Goal: Information Seeking & Learning: Find specific fact

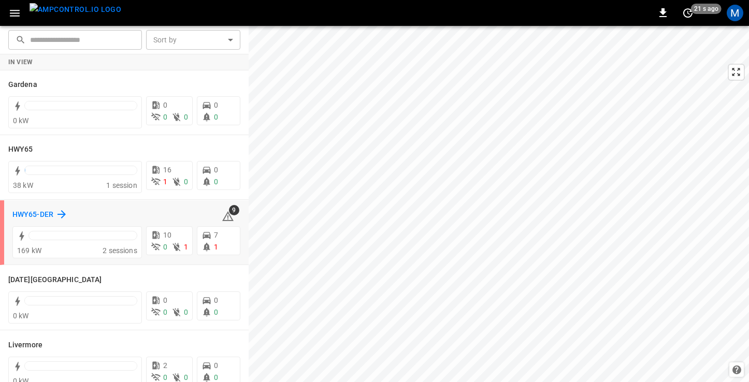
click at [36, 215] on h6 "HWY65-DER" at bounding box center [32, 214] width 41 height 11
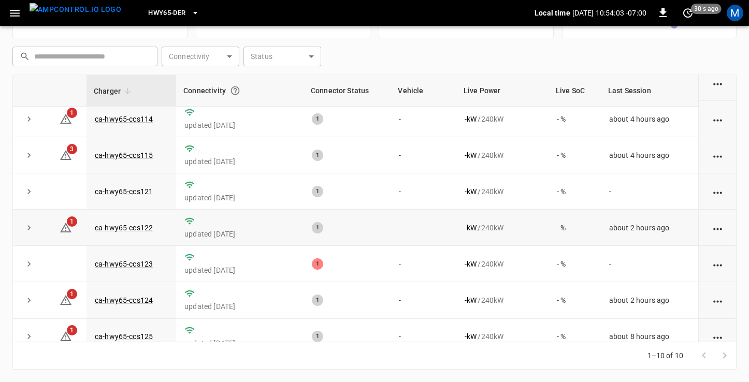
scroll to position [130, 0]
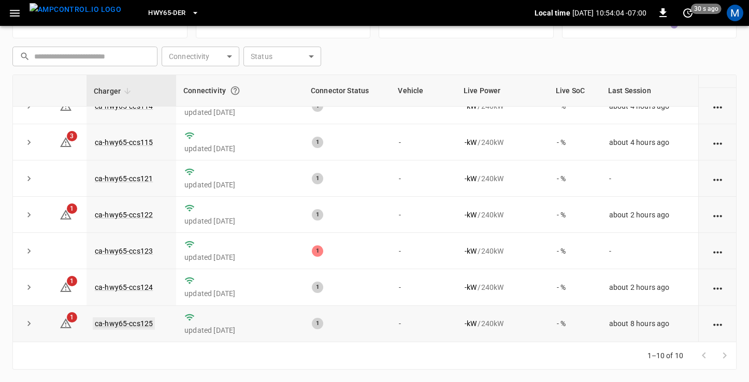
click at [120, 322] on link "ca-hwy65-ccs125" at bounding box center [124, 323] width 62 height 12
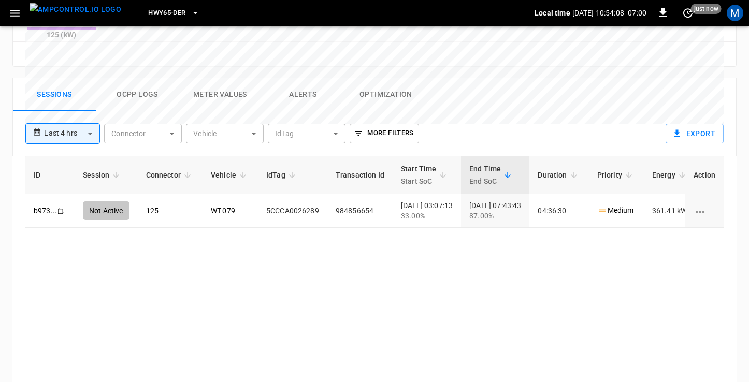
scroll to position [482, 0]
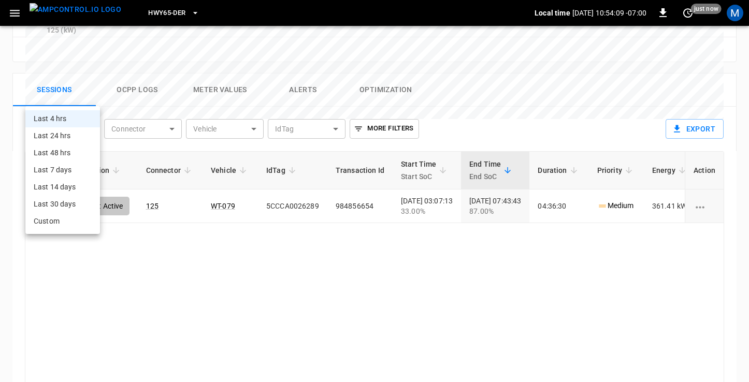
click at [75, 135] on li "Last 24 hrs" at bounding box center [62, 135] width 75 height 17
type input "**********"
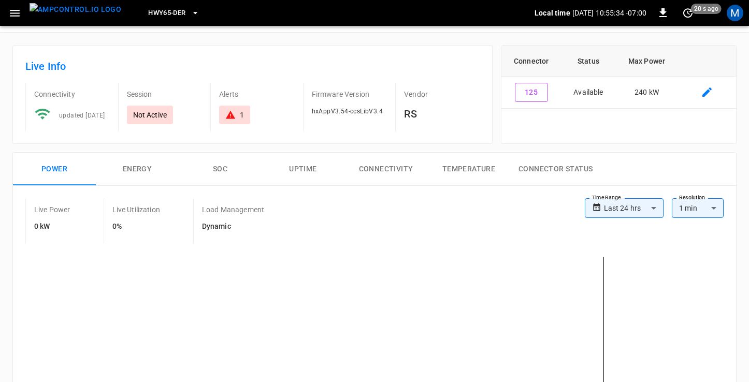
scroll to position [0, 0]
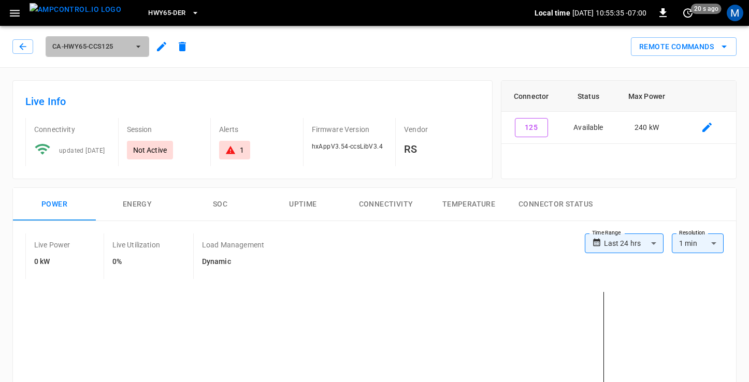
click at [128, 47] on span "ca-hwy65-ccs125" at bounding box center [90, 47] width 77 height 12
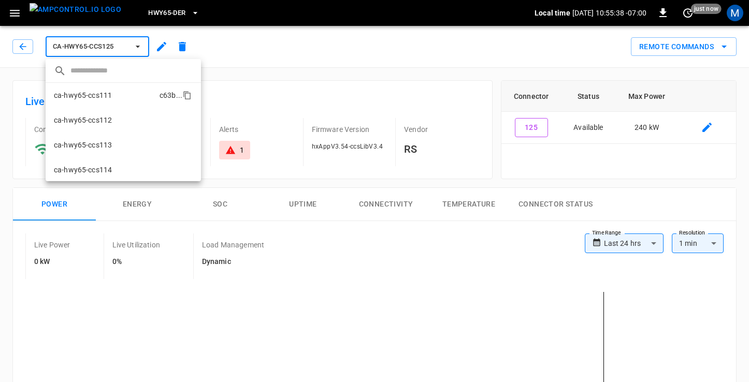
click at [115, 96] on li "ca-hwy65-ccs111 c63b ..." at bounding box center [123, 95] width 155 height 25
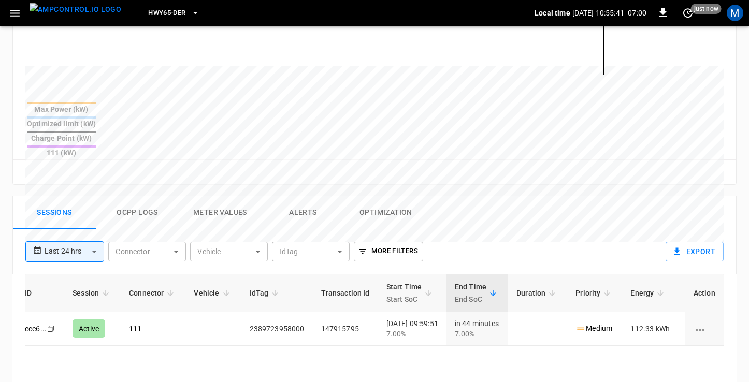
scroll to position [367, 0]
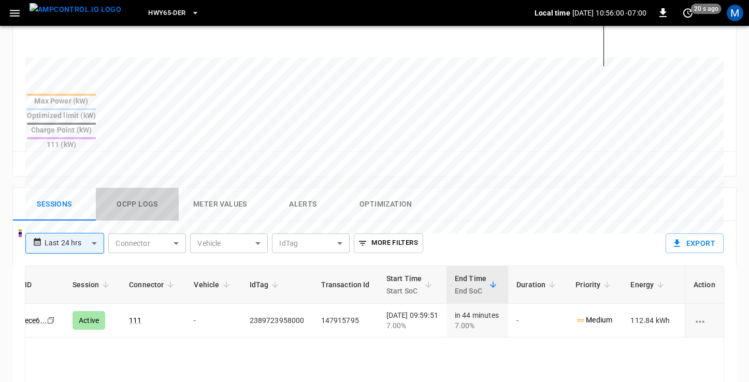
click at [149, 188] on button "Ocpp logs" at bounding box center [137, 204] width 83 height 33
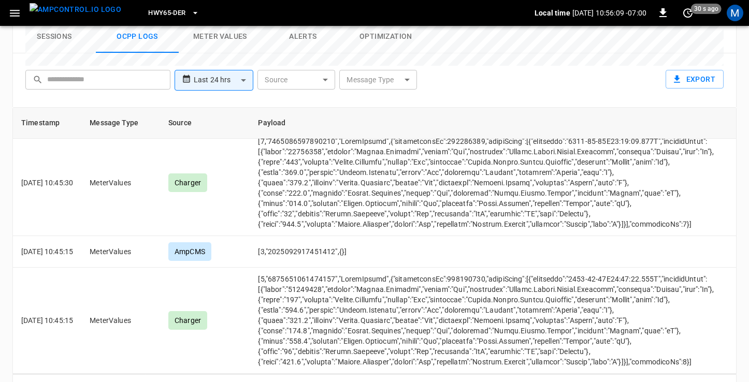
scroll to position [6530, 0]
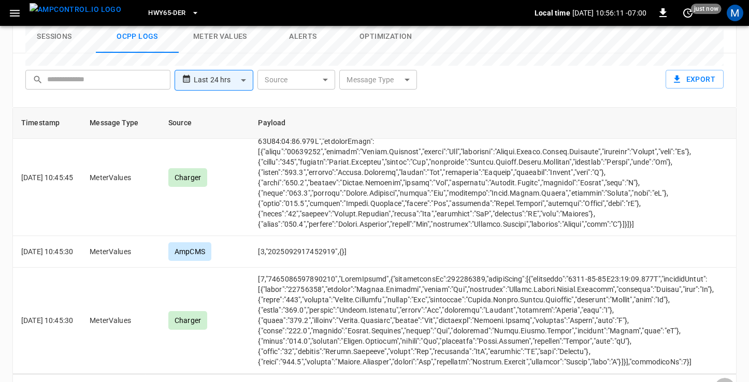
click at [728, 382] on icon "Go to next page" at bounding box center [724, 388] width 12 height 12
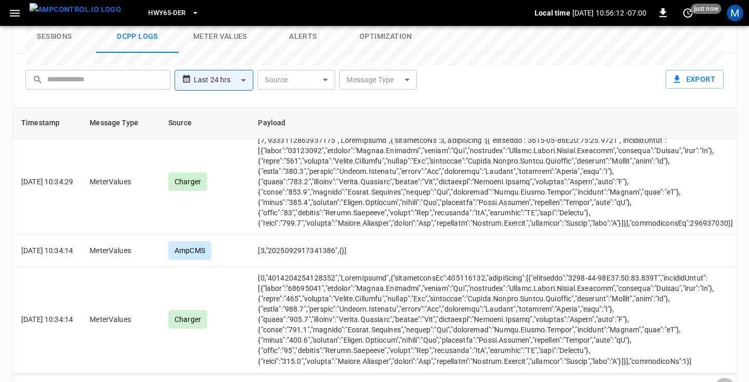
click at [728, 382] on icon "Go to next page" at bounding box center [724, 388] width 12 height 12
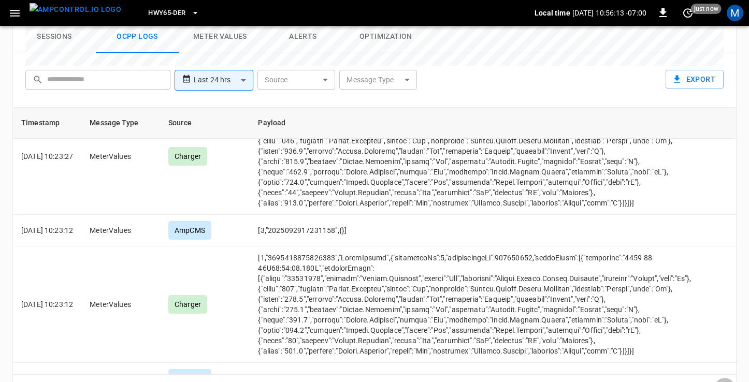
click at [728, 382] on icon "Go to next page" at bounding box center [724, 388] width 12 height 12
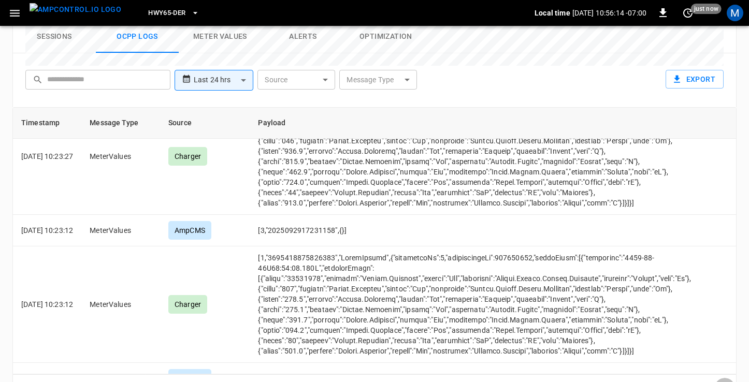
click at [728, 382] on icon "Go to next page" at bounding box center [724, 388] width 12 height 12
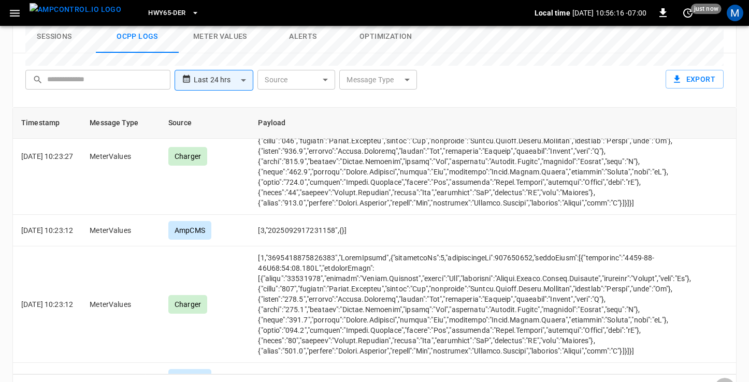
click at [728, 382] on icon "Go to next page" at bounding box center [724, 388] width 12 height 12
click at [728, 378] on div at bounding box center [713, 388] width 41 height 21
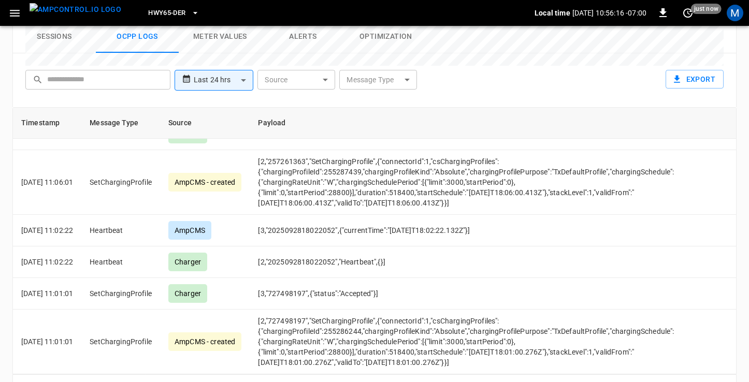
click at [728, 378] on div at bounding box center [713, 388] width 41 height 21
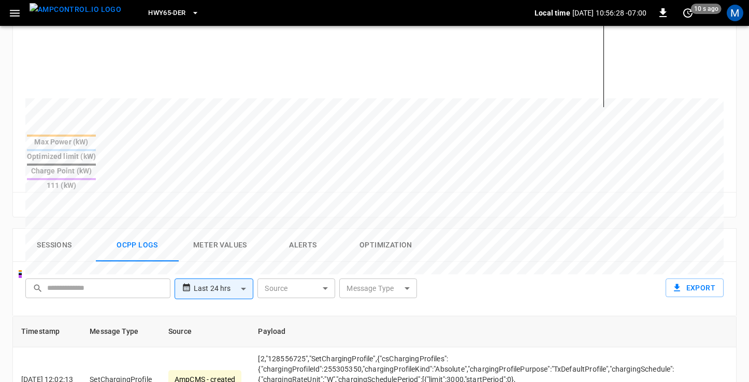
scroll to position [318, 0]
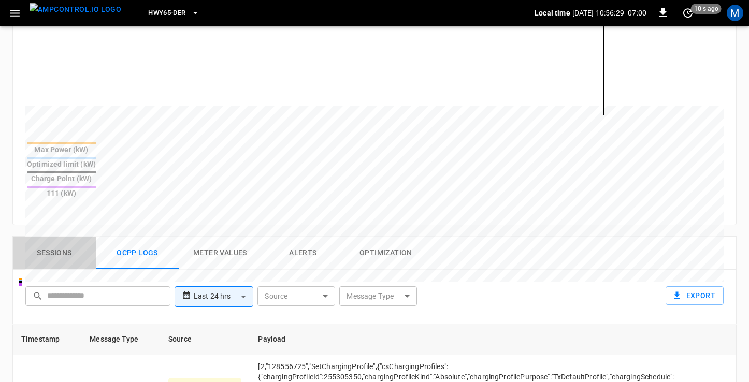
click at [60, 237] on button "Sessions" at bounding box center [54, 253] width 83 height 33
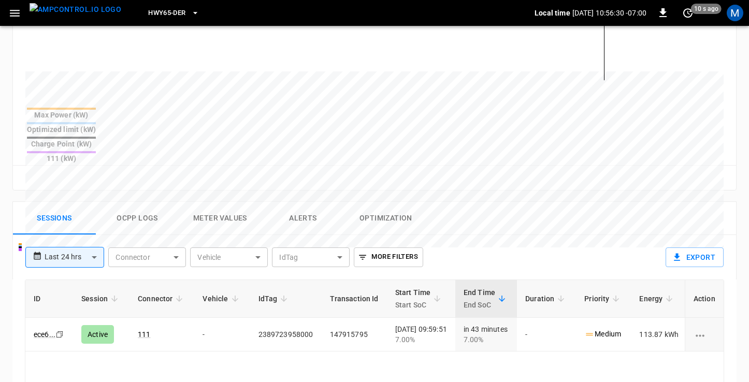
scroll to position [356, 0]
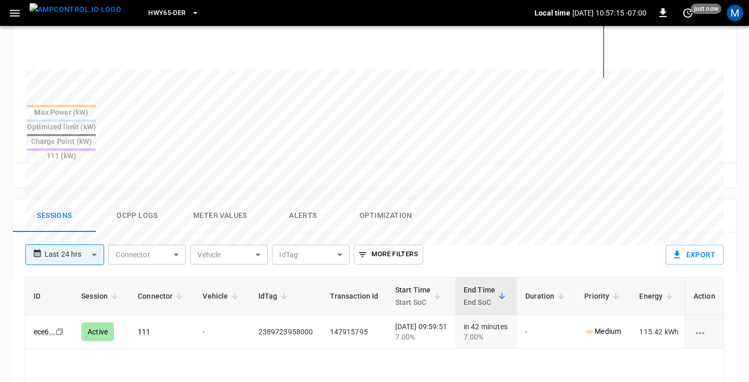
click at [158, 12] on span "HWY65-DER" at bounding box center [166, 13] width 37 height 12
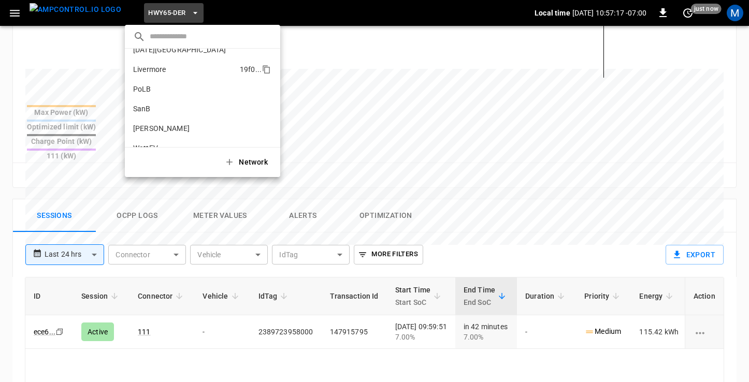
scroll to position [74, 0]
click at [153, 106] on p "SanB" at bounding box center [183, 107] width 101 height 10
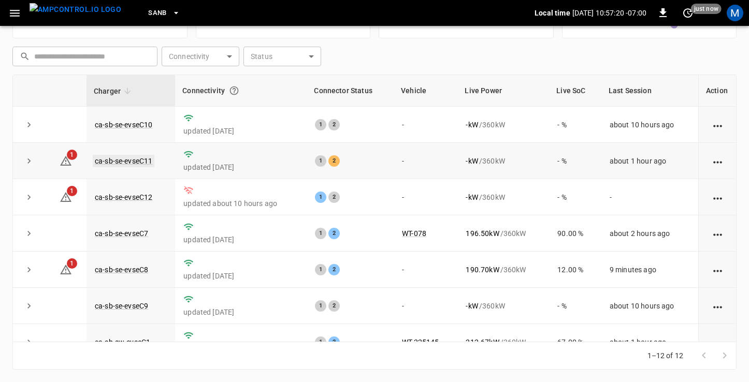
click at [131, 158] on link "ca-sb-se-evseC11" at bounding box center [124, 161] width 62 height 12
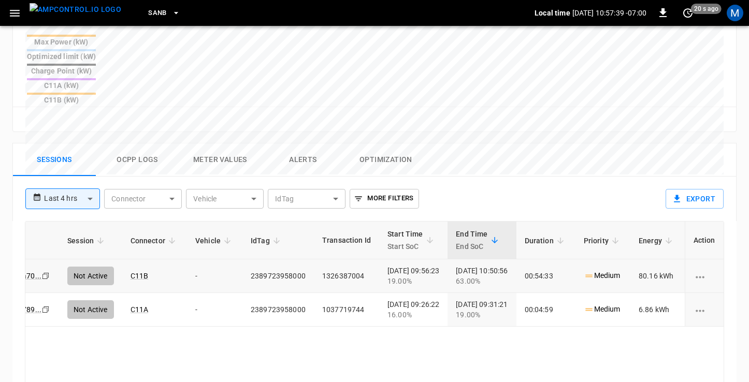
scroll to position [0, 11]
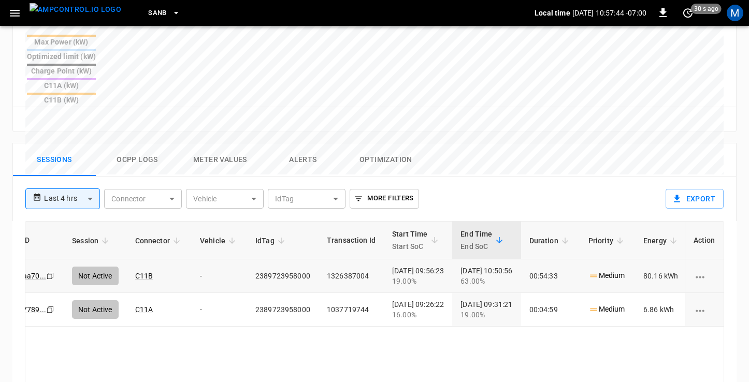
click at [50, 272] on icon "Copy" at bounding box center [50, 276] width 8 height 8
click at [49, 306] on icon "Copy" at bounding box center [50, 310] width 8 height 8
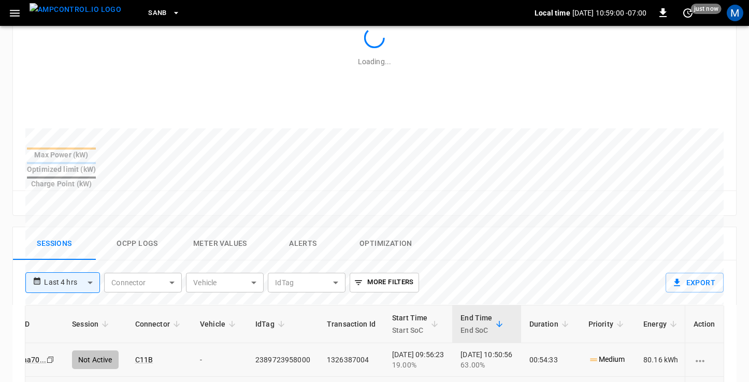
scroll to position [0, 0]
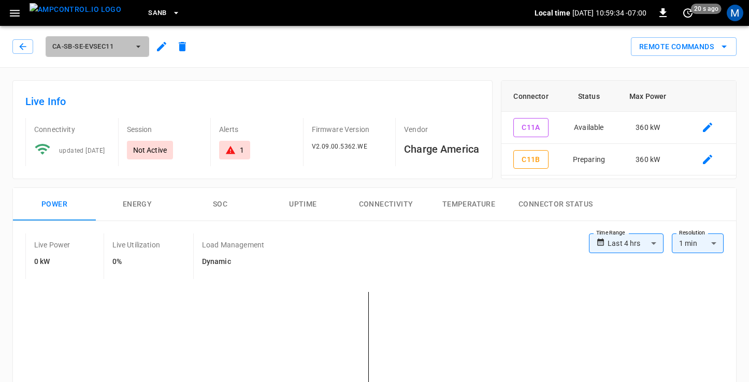
click at [133, 48] on icon "button" at bounding box center [138, 46] width 10 height 10
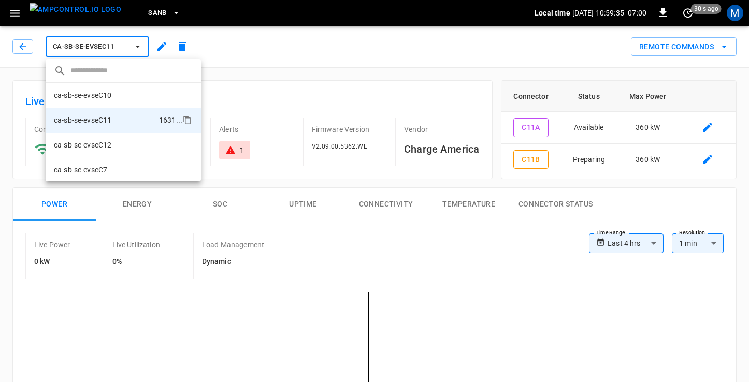
scroll to position [18, 0]
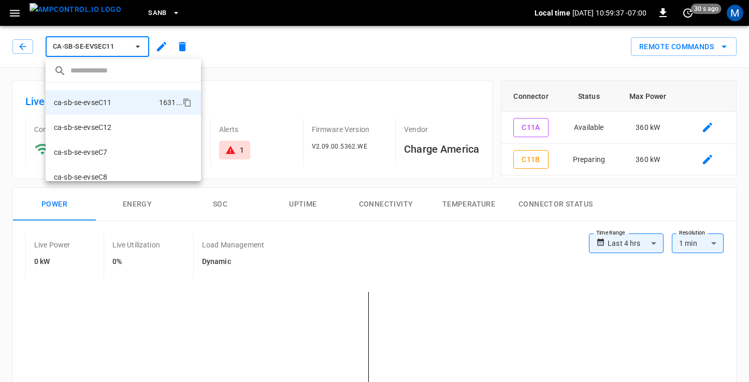
click at [133, 48] on div at bounding box center [374, 191] width 749 height 382
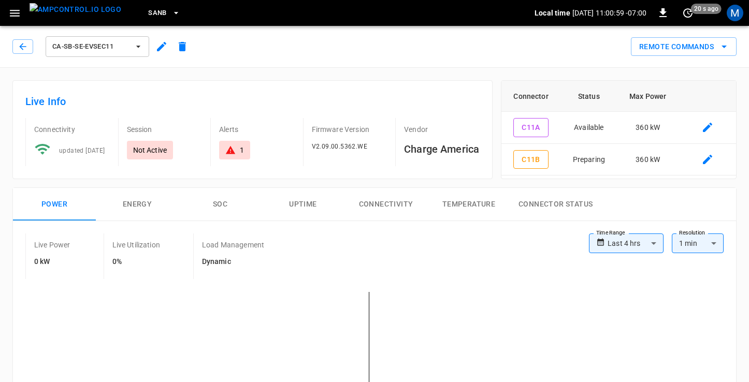
click at [93, 49] on span "ca-sb-se-evseC11" at bounding box center [90, 47] width 77 height 12
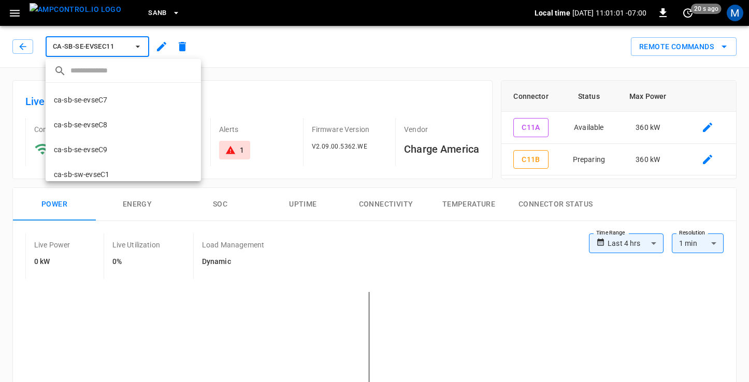
scroll to position [72, 0]
click at [100, 123] on p "ca-sb-se-evseC8" at bounding box center [80, 123] width 53 height 10
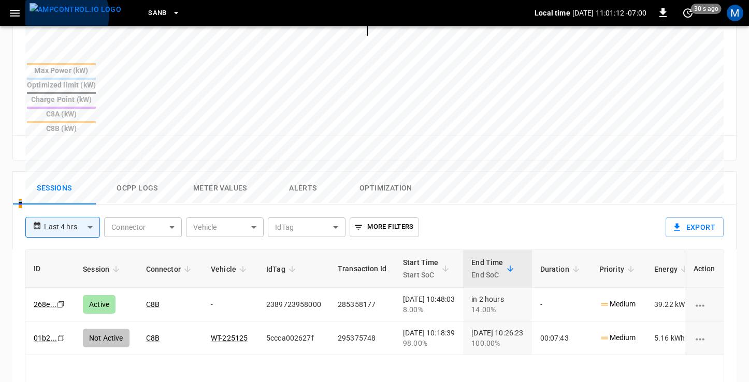
click at [65, 15] on img "menu" at bounding box center [76, 9] width 92 height 13
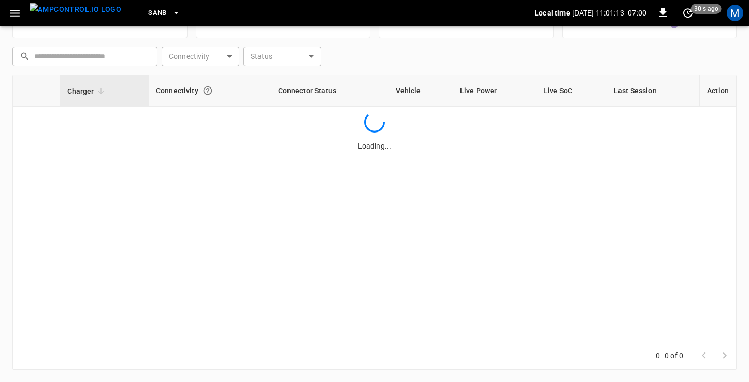
scroll to position [132, 0]
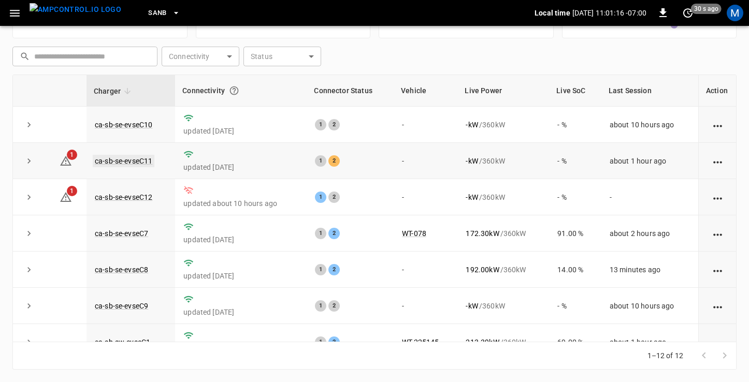
click at [132, 161] on link "ca-sb-se-evseC11" at bounding box center [124, 161] width 62 height 12
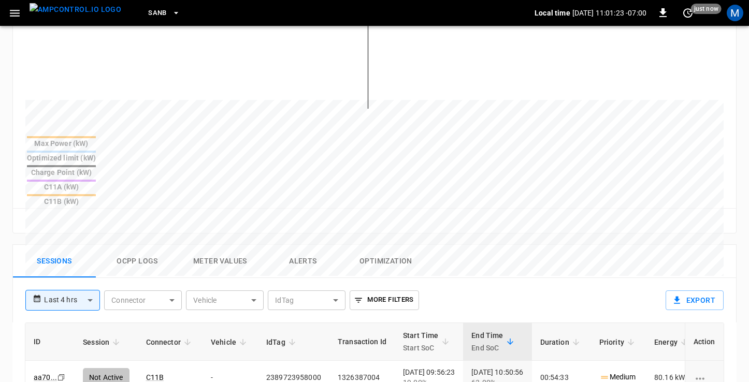
scroll to position [326, 0]
click at [136, 244] on button "Ocpp logs" at bounding box center [137, 260] width 83 height 33
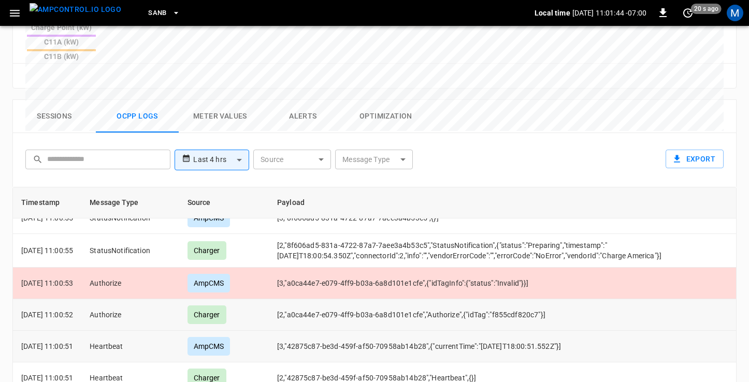
scroll to position [0, 0]
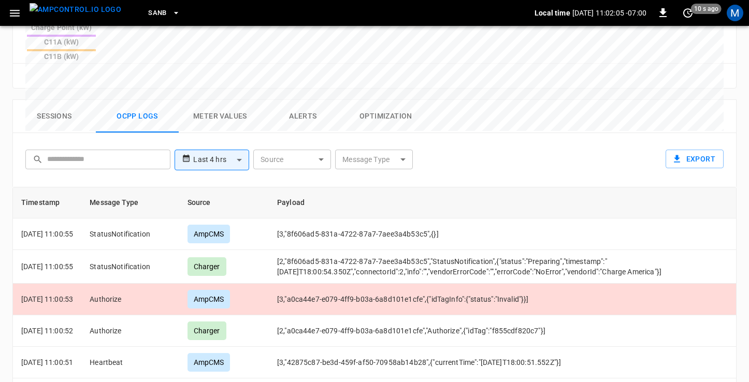
click at [148, 12] on span "SanB" at bounding box center [157, 13] width 19 height 12
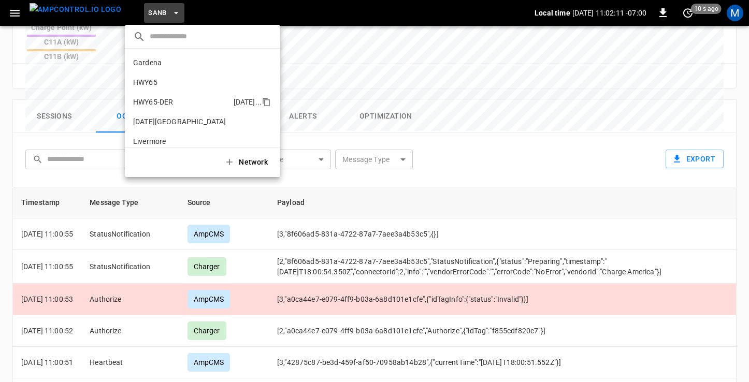
click at [156, 98] on p "HWY65-DER" at bounding box center [181, 102] width 96 height 10
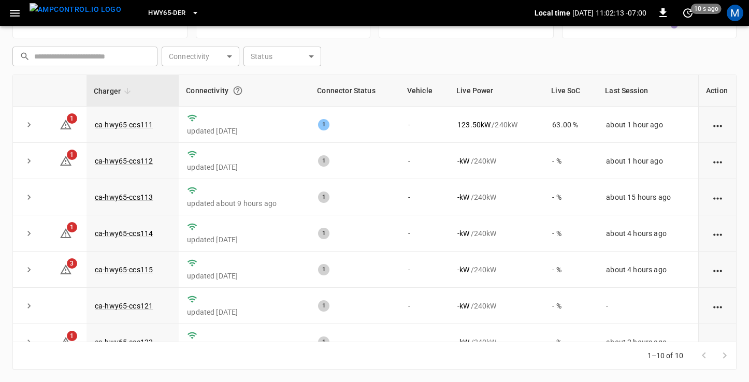
click at [11, 10] on icon "button" at bounding box center [15, 13] width 10 height 7
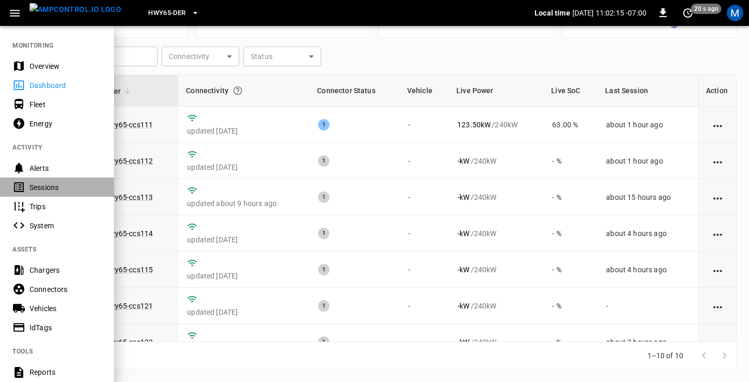
click at [54, 187] on div "Sessions" at bounding box center [66, 187] width 72 height 10
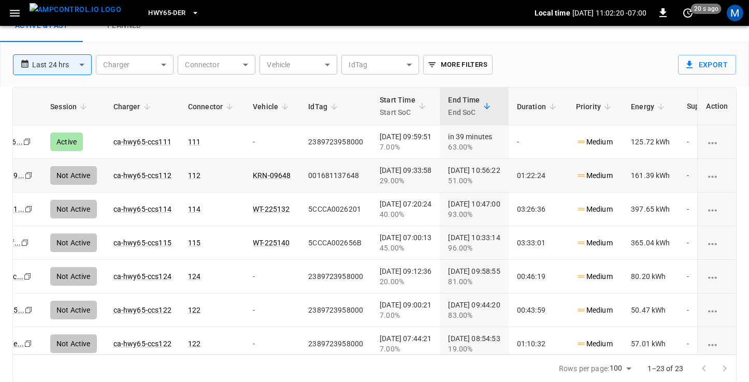
scroll to position [0, 21]
click at [22, 141] on icon "Copy" at bounding box center [26, 142] width 8 height 8
click at [157, 141] on link "ca-hwy65-ccs111" at bounding box center [142, 142] width 62 height 12
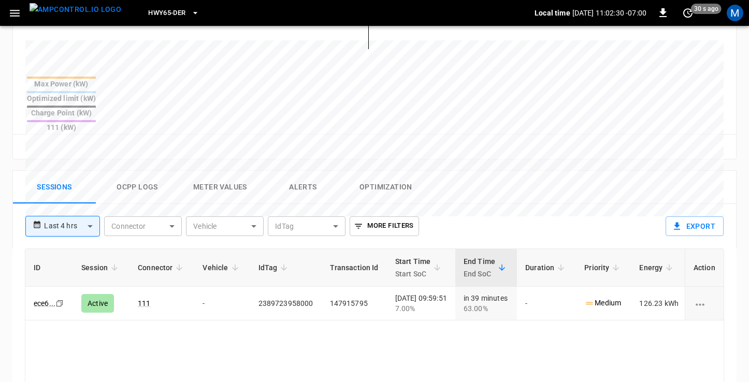
scroll to position [396, 0]
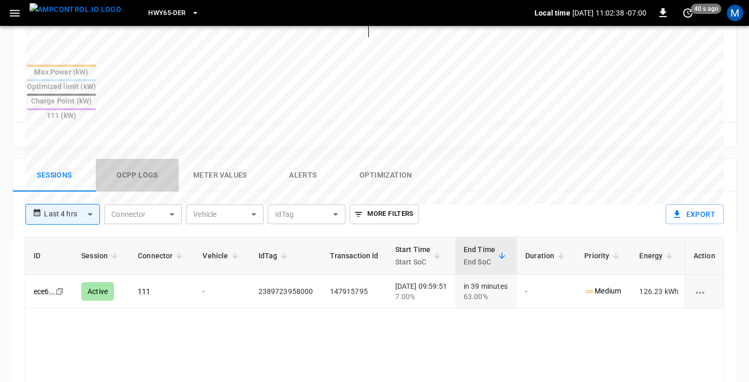
click at [154, 159] on button "Ocpp logs" at bounding box center [137, 175] width 83 height 33
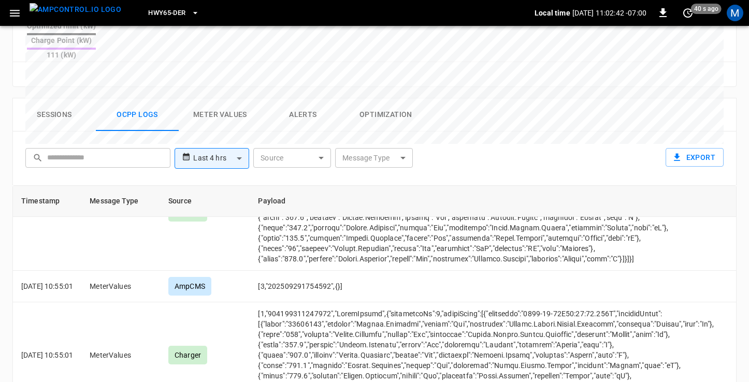
scroll to position [535, 0]
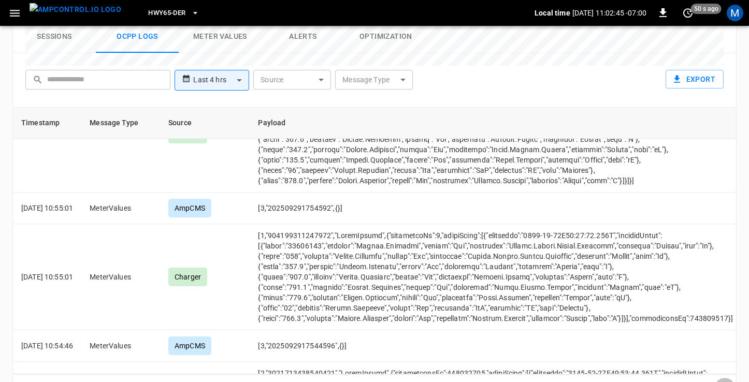
click at [721, 382] on icon "Go to next page" at bounding box center [724, 388] width 12 height 12
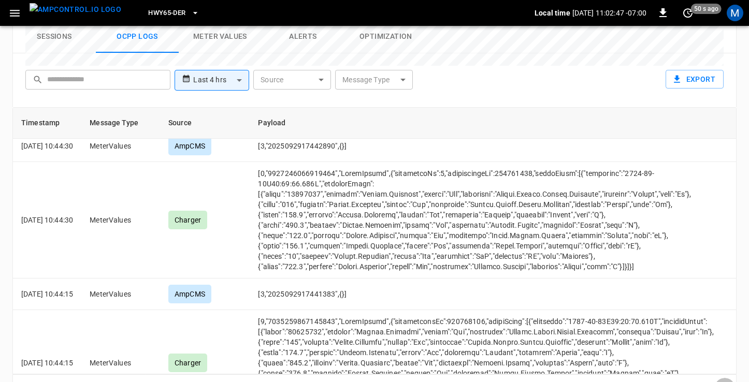
click at [721, 382] on icon "Go to next page" at bounding box center [724, 388] width 12 height 12
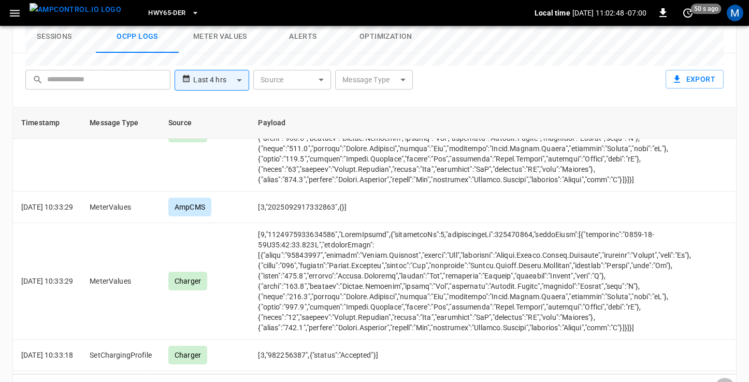
click at [721, 382] on icon "Go to next page" at bounding box center [724, 388] width 12 height 12
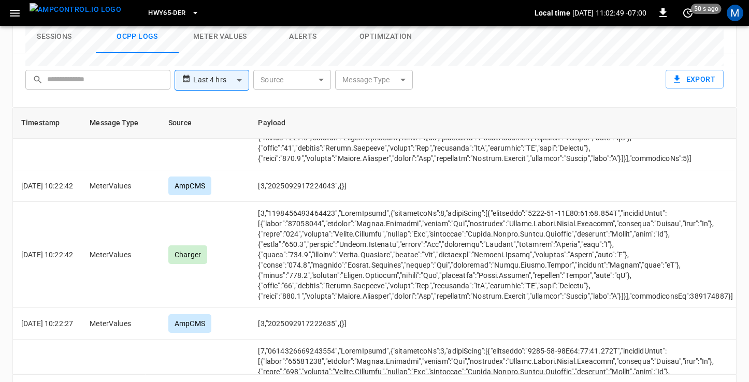
click at [721, 382] on icon "Go to next page" at bounding box center [724, 388] width 12 height 12
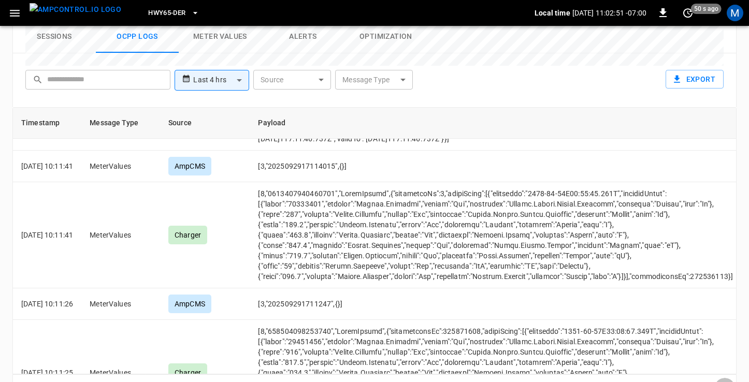
click at [721, 382] on icon "Go to next page" at bounding box center [724, 388] width 12 height 12
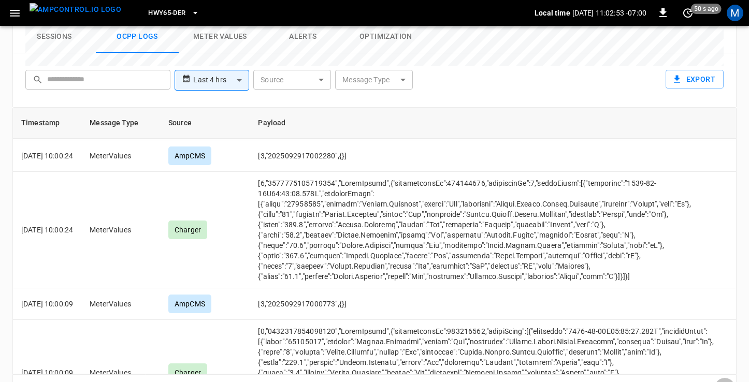
click at [722, 382] on icon "Go to next page" at bounding box center [724, 388] width 12 height 12
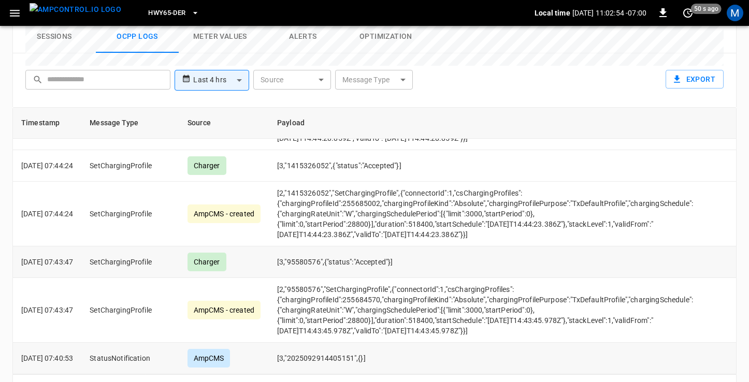
scroll to position [4218, 0]
click at [727, 382] on icon "Go to next page" at bounding box center [724, 388] width 12 height 12
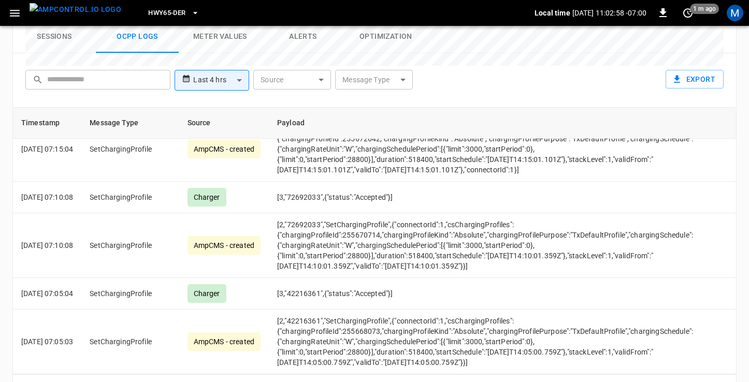
click at [727, 378] on div at bounding box center [713, 388] width 41 height 21
click at [700, 382] on icon "Go to previous page" at bounding box center [704, 388] width 12 height 12
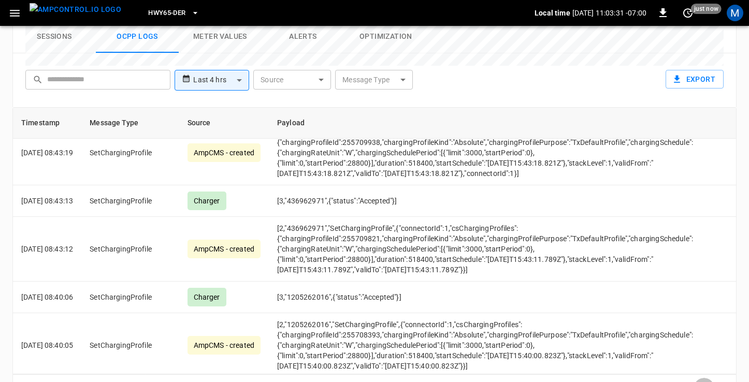
click at [701, 382] on icon "Go to previous page" at bounding box center [704, 388] width 12 height 12
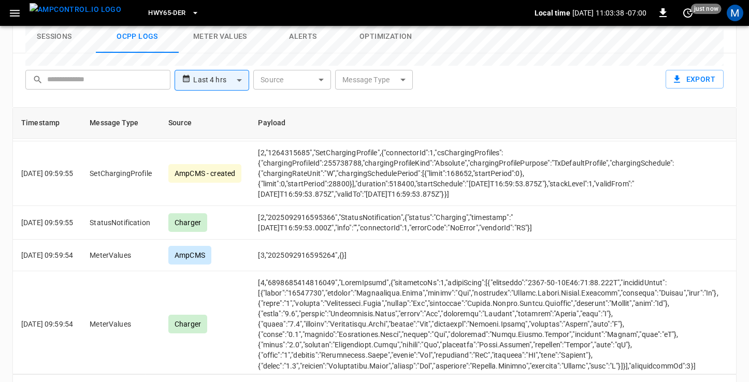
scroll to position [6134, 0]
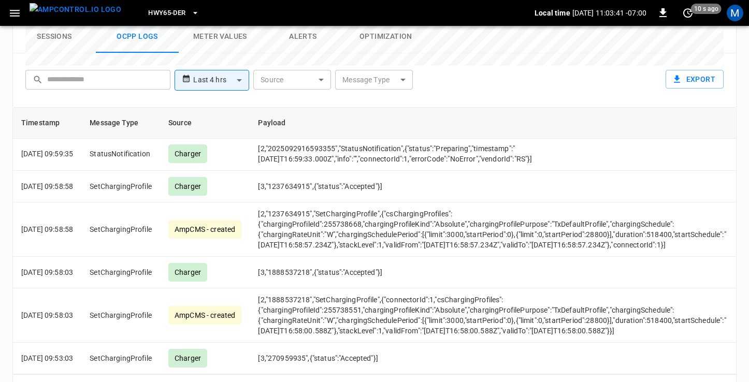
click at [699, 382] on icon "Go to previous page" at bounding box center [704, 388] width 12 height 12
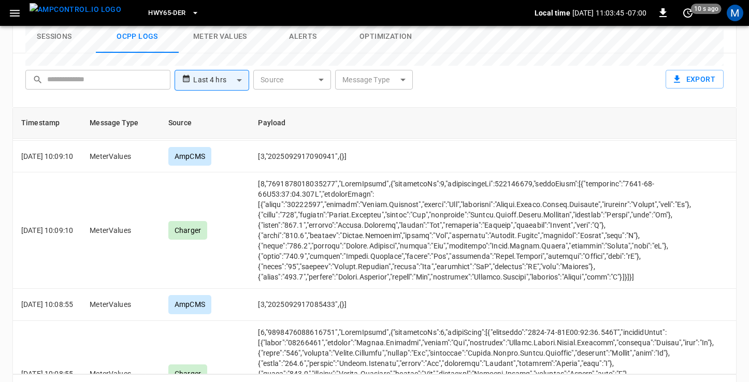
scroll to position [6665, 0]
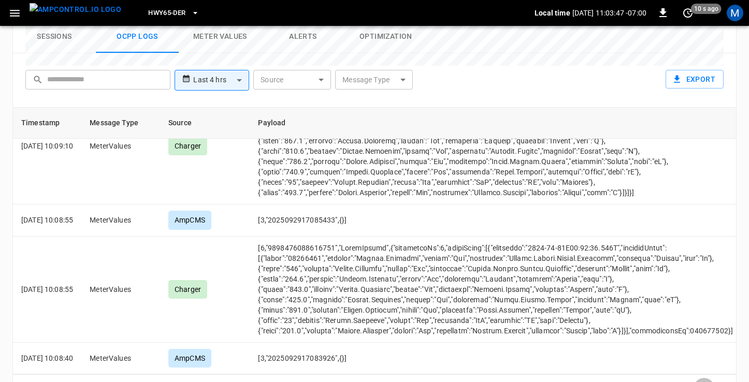
click at [704, 382] on icon "Go to previous page" at bounding box center [704, 388] width 12 height 12
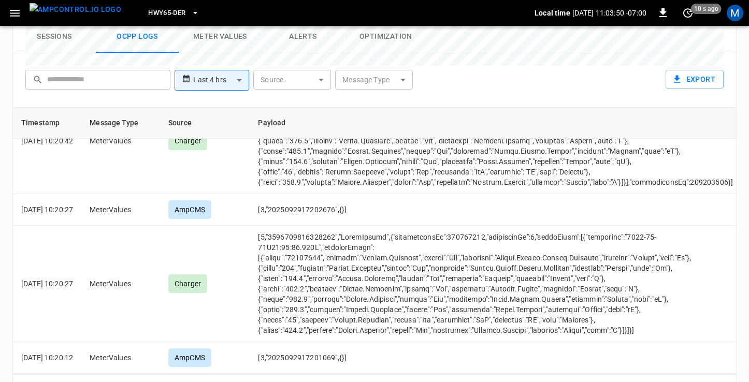
click at [704, 382] on icon "Go to previous page" at bounding box center [704, 388] width 12 height 12
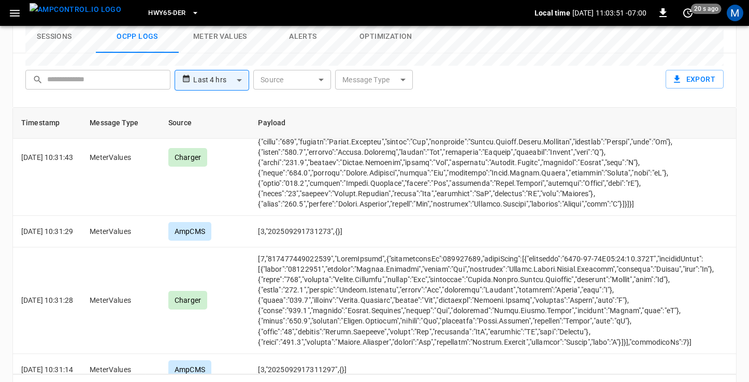
scroll to position [6665, 0]
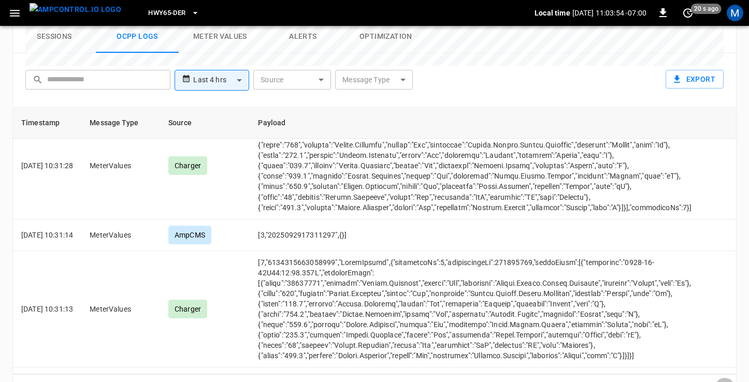
click at [726, 382] on icon "Go to next page" at bounding box center [724, 388] width 12 height 12
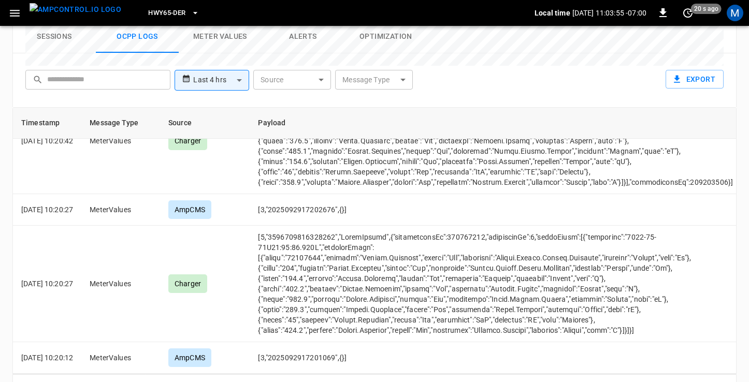
click at [725, 382] on icon "Go to next page" at bounding box center [725, 388] width 4 height 6
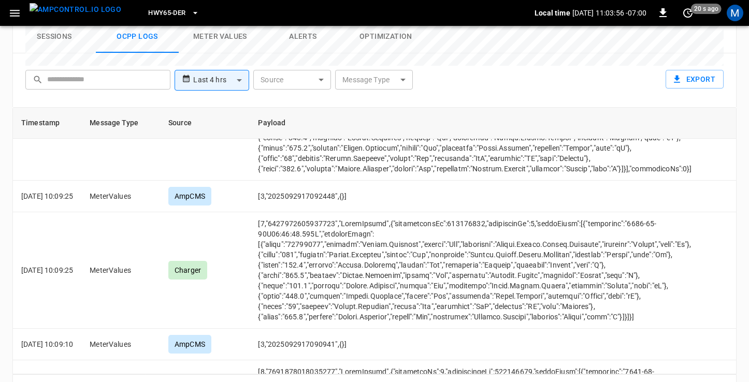
scroll to position [6665, 0]
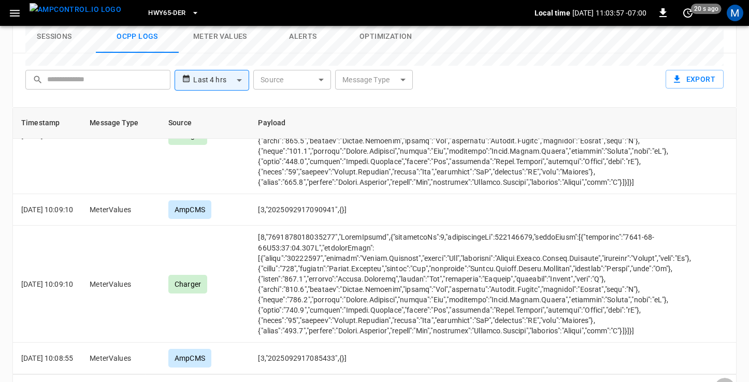
click at [725, 382] on icon "Go to next page" at bounding box center [725, 388] width 4 height 6
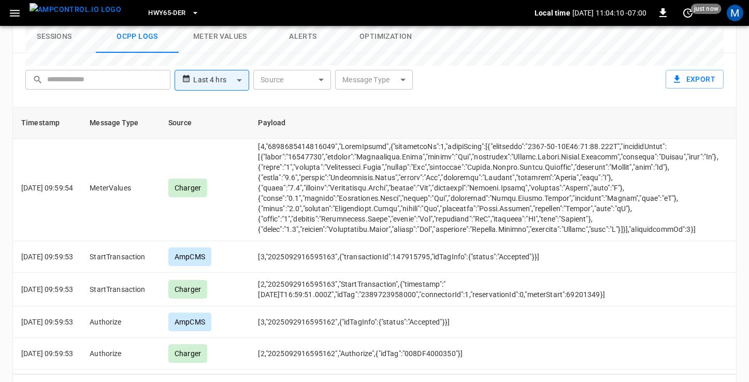
scroll to position [6175, 0]
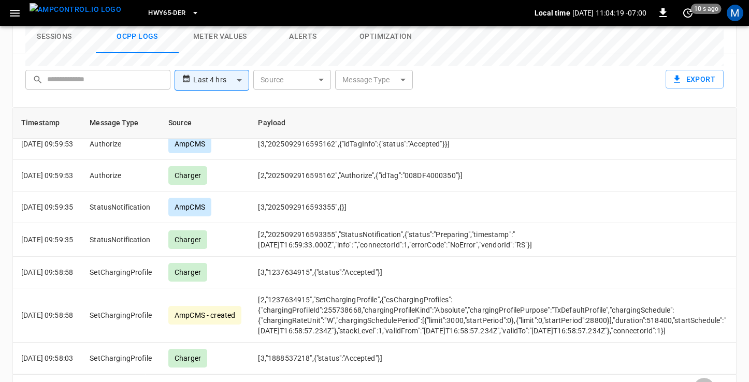
click at [706, 382] on icon "Go to previous page" at bounding box center [704, 388] width 12 height 12
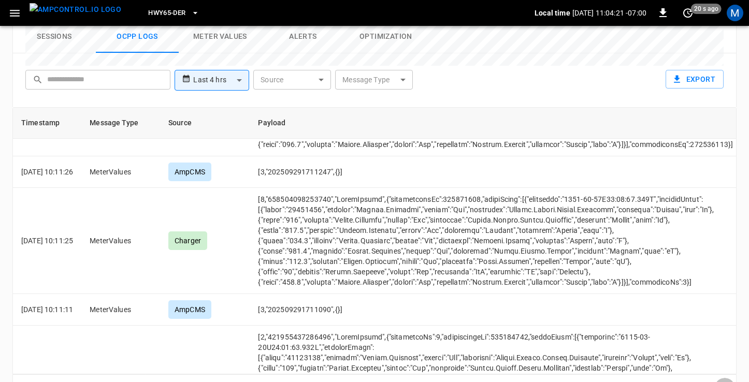
click at [723, 382] on icon "Go to next page" at bounding box center [724, 388] width 12 height 12
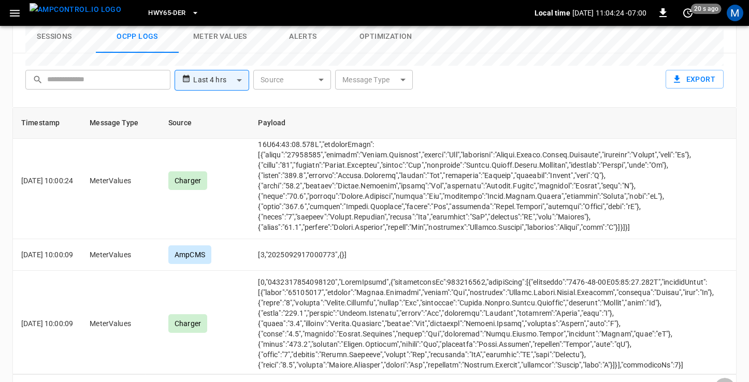
click at [723, 382] on icon "Go to next page" at bounding box center [724, 388] width 12 height 12
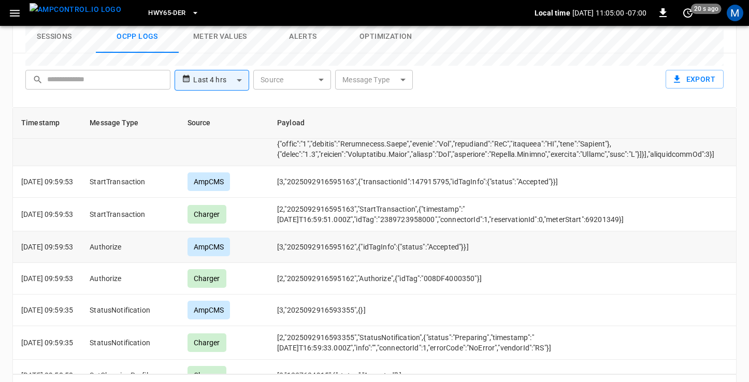
scroll to position [327, 0]
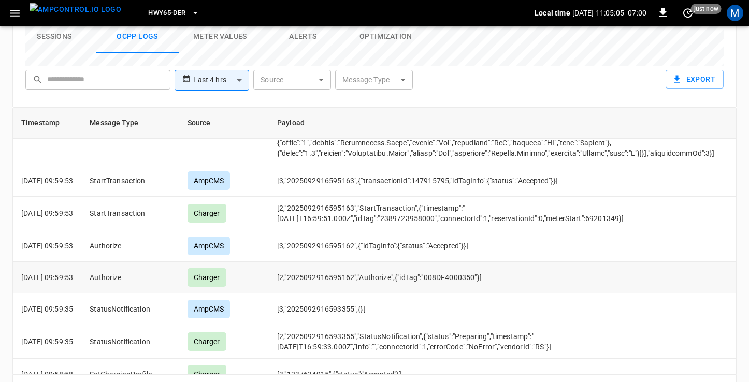
click at [472, 262] on td "[2,"2025092916595162","Authorize",{"idTag":"008DF4000350"}]" at bounding box center [507, 278] width 476 height 32
copy td "008DF4000350"
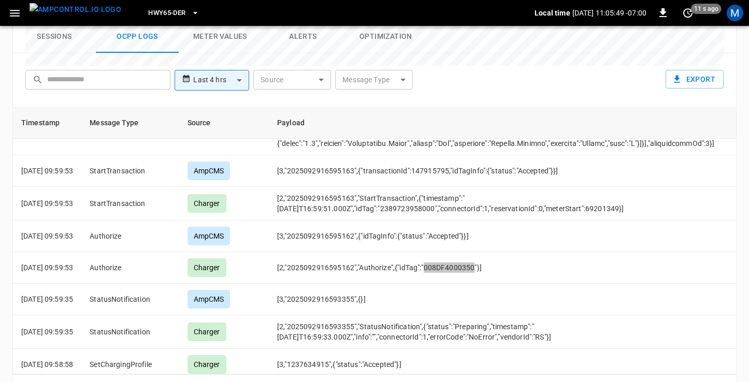
scroll to position [889, 0]
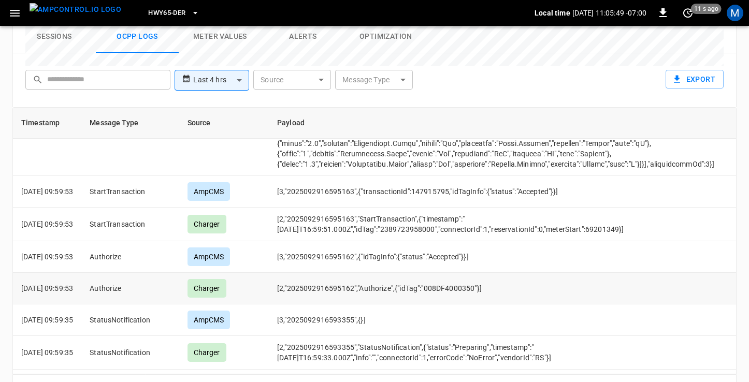
click at [463, 273] on td "[2,"2025092916595162","Authorize",{"idTag":"008DF4000350"}]" at bounding box center [514, 289] width 491 height 32
copy td "008DF4000350"
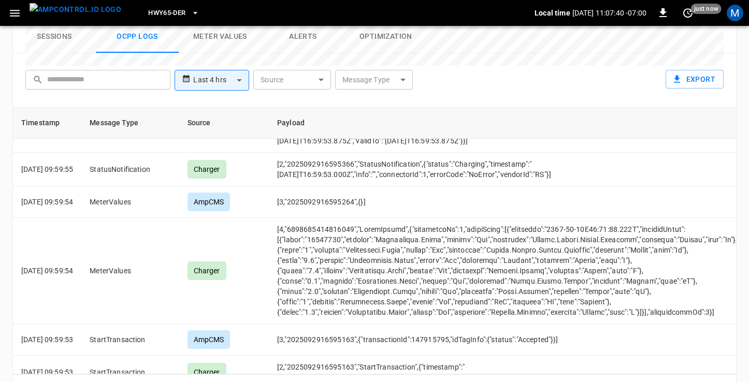
scroll to position [1820, 0]
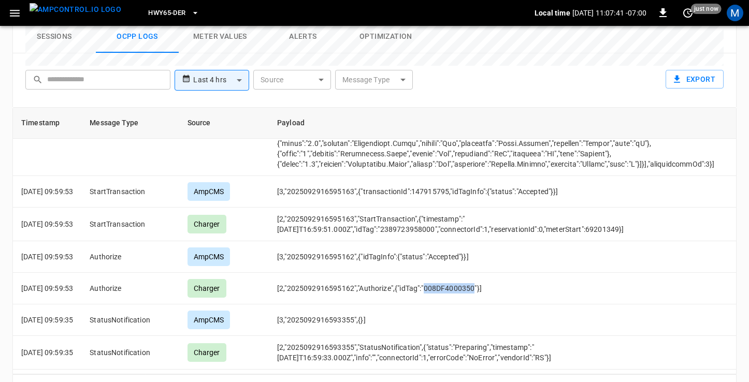
click at [163, 14] on span "HWY65-DER" at bounding box center [166, 13] width 37 height 12
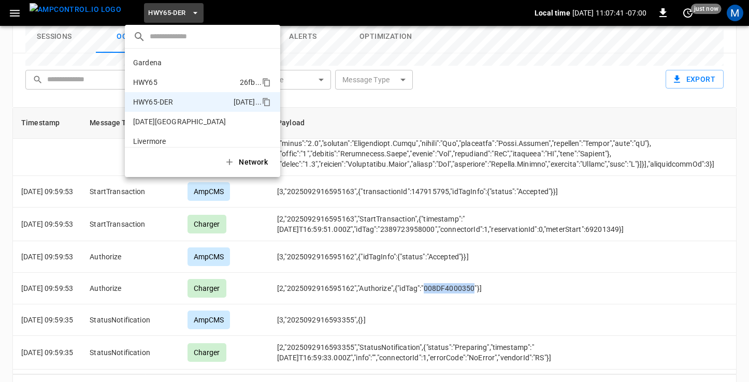
scroll to position [36, 0]
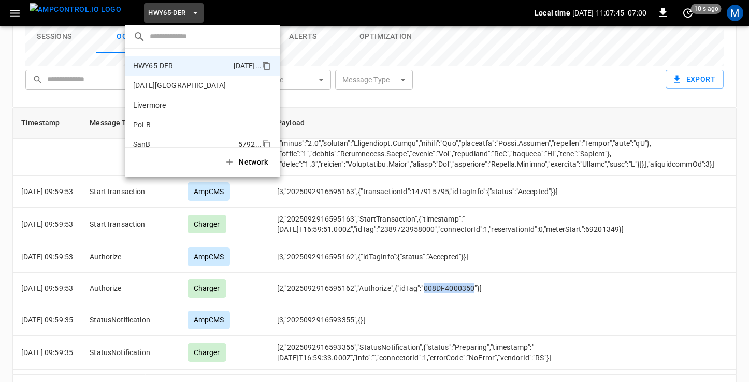
click at [137, 140] on p "SanB" at bounding box center [183, 144] width 101 height 10
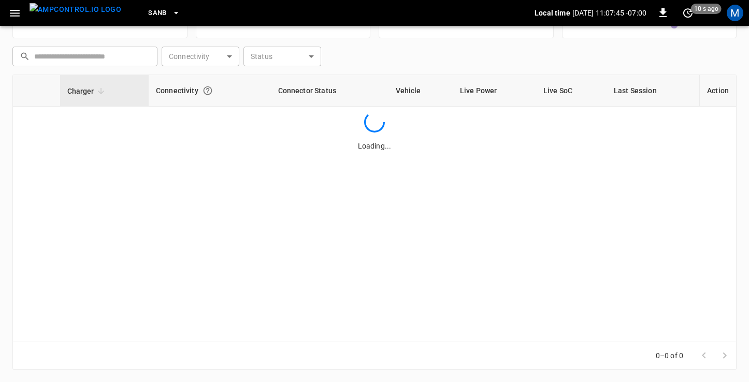
scroll to position [132, 0]
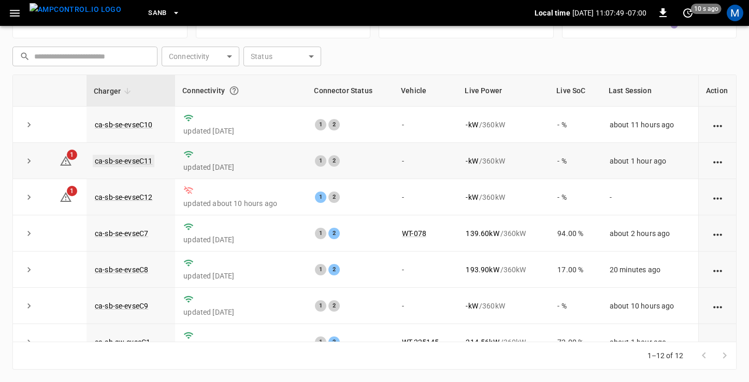
click at [125, 159] on link "ca-sb-se-evseC11" at bounding box center [124, 161] width 62 height 12
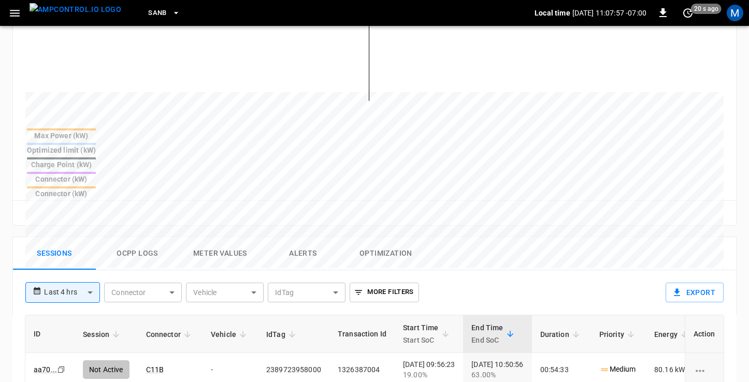
scroll to position [335, 0]
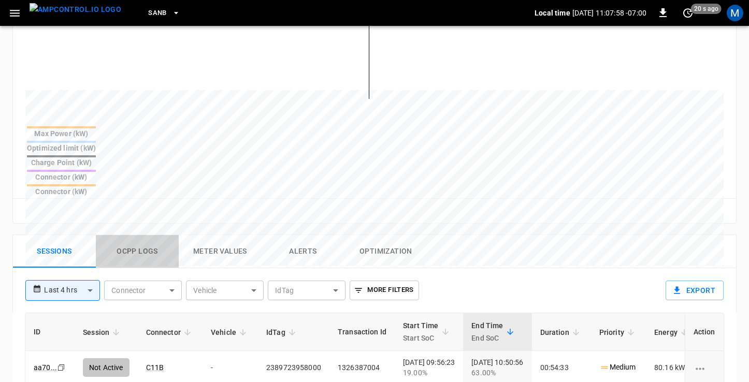
click at [132, 235] on button "Ocpp logs" at bounding box center [137, 251] width 83 height 33
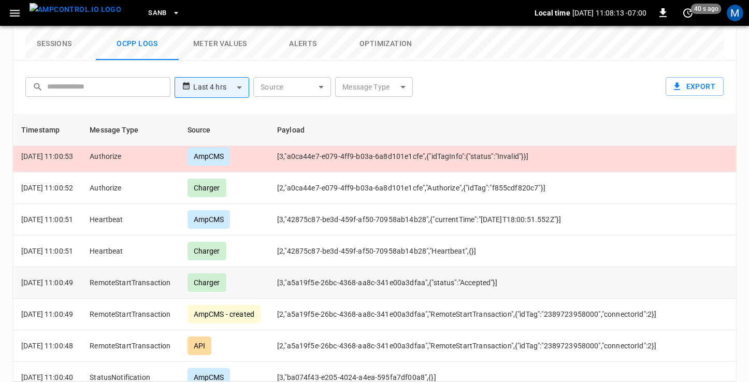
scroll to position [622, 0]
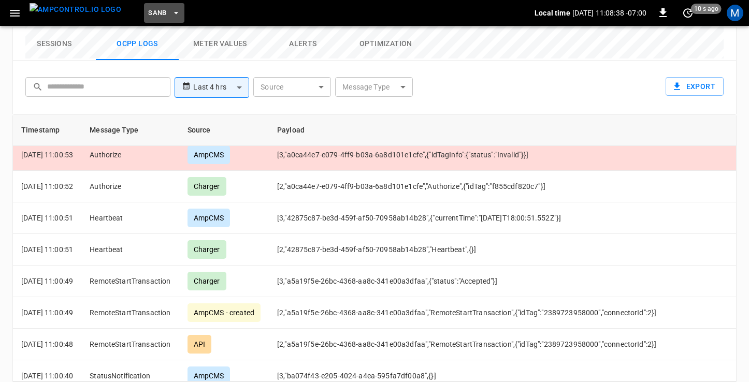
click at [148, 11] on span "SanB" at bounding box center [157, 13] width 19 height 12
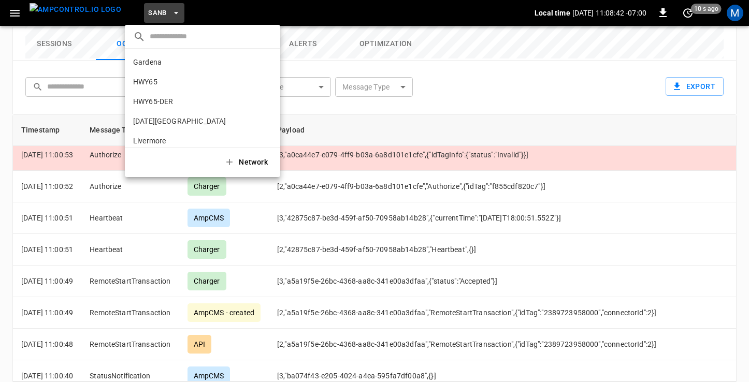
scroll to position [0, 0]
click at [149, 101] on p "HWY65-DER" at bounding box center [181, 102] width 96 height 10
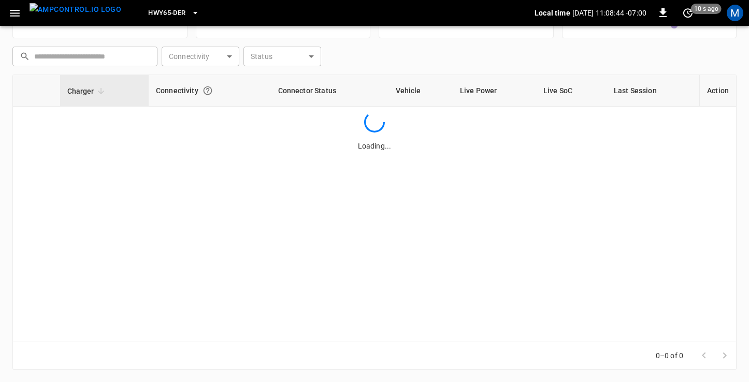
scroll to position [132, 0]
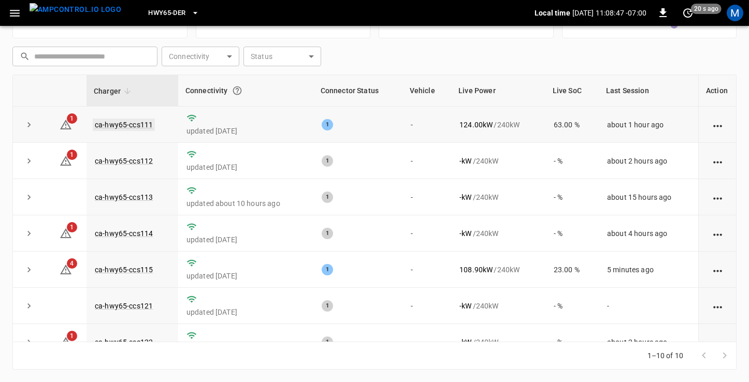
click at [115, 121] on link "ca-hwy65-ccs111" at bounding box center [124, 125] width 62 height 12
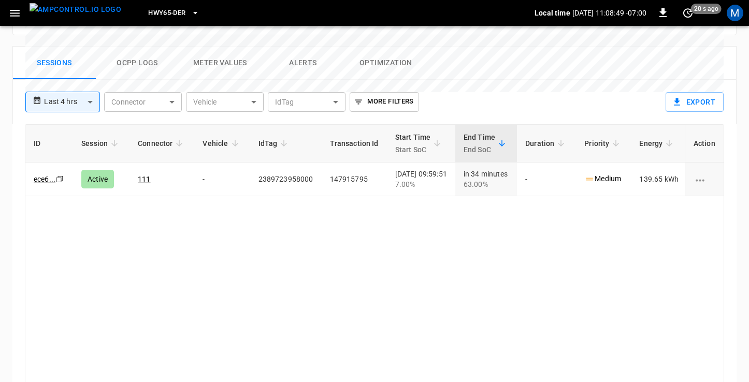
scroll to position [526, 0]
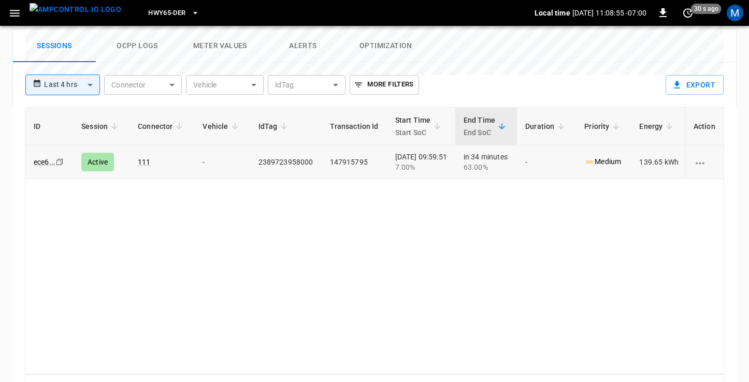
click at [59, 158] on icon "Copy" at bounding box center [59, 162] width 8 height 8
click at [60, 158] on icon "Copy" at bounding box center [59, 162] width 8 height 8
click at [44, 156] on link "ece6 ..." at bounding box center [45, 162] width 26 height 12
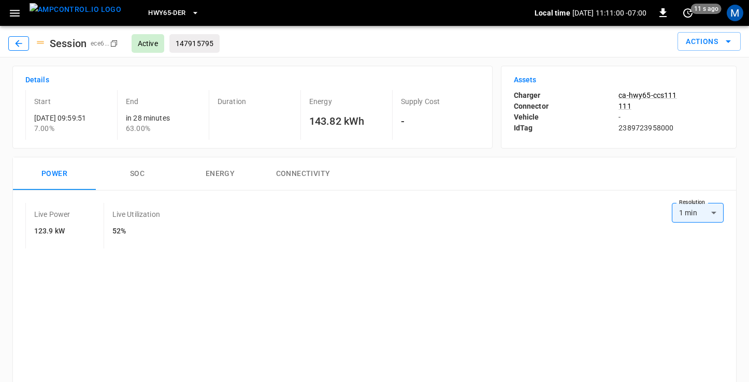
click at [18, 41] on icon "button" at bounding box center [18, 43] width 10 height 10
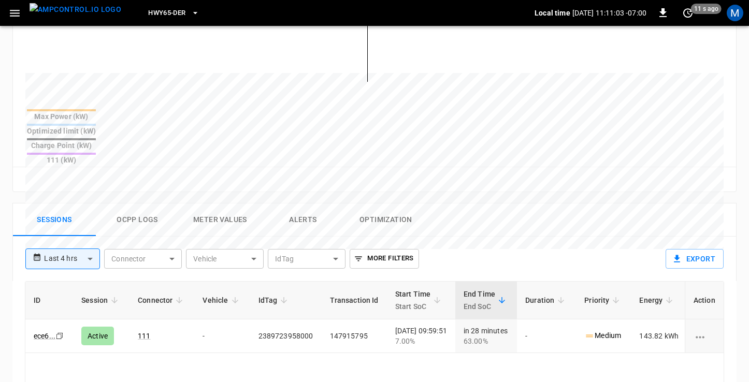
scroll to position [352, 0]
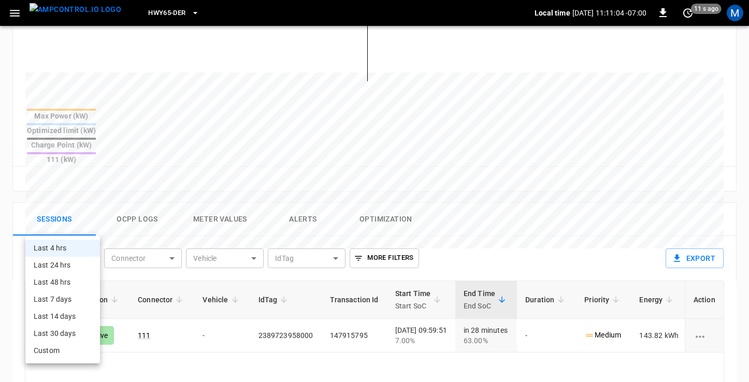
click at [80, 222] on body "**********" at bounding box center [374, 118] width 749 height 940
click at [64, 265] on li "Last 24 hrs" at bounding box center [62, 265] width 75 height 17
type input "**********"
click at [93, 226] on body "**********" at bounding box center [374, 118] width 749 height 940
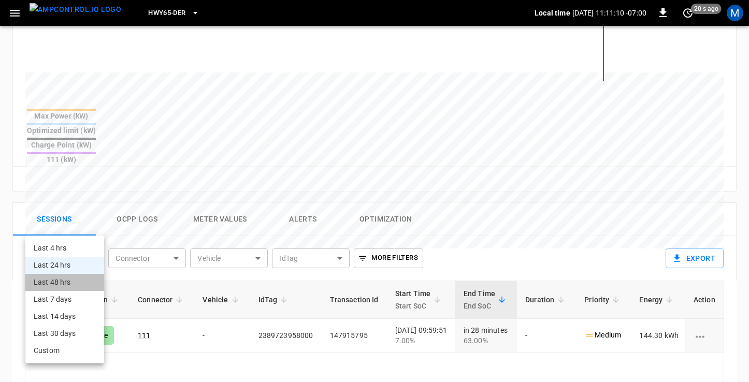
click at [73, 282] on li "Last 48 hrs" at bounding box center [64, 282] width 79 height 17
type input "**********"
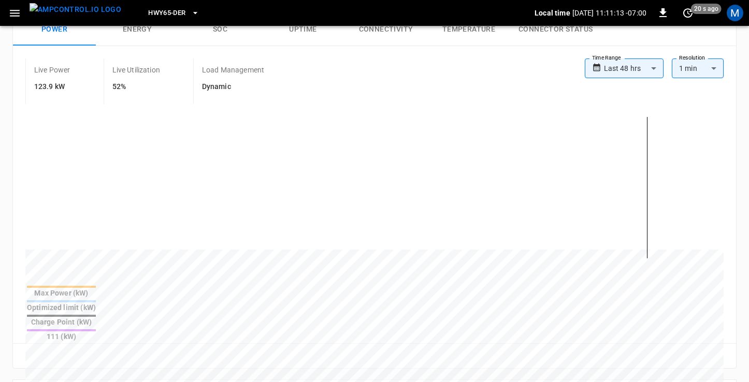
scroll to position [0, 0]
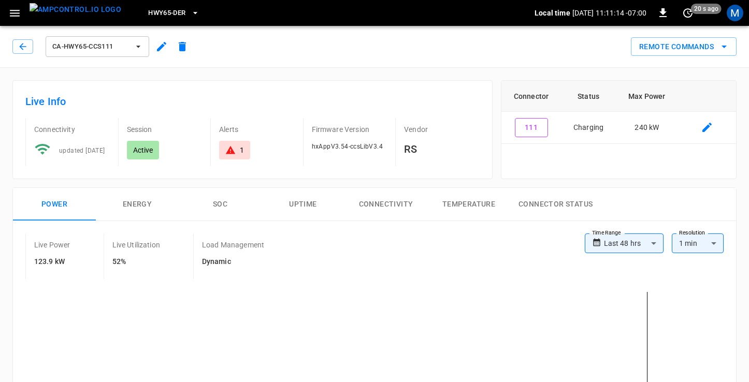
click at [121, 47] on span "ca-hwy65-ccs111" at bounding box center [90, 47] width 77 height 12
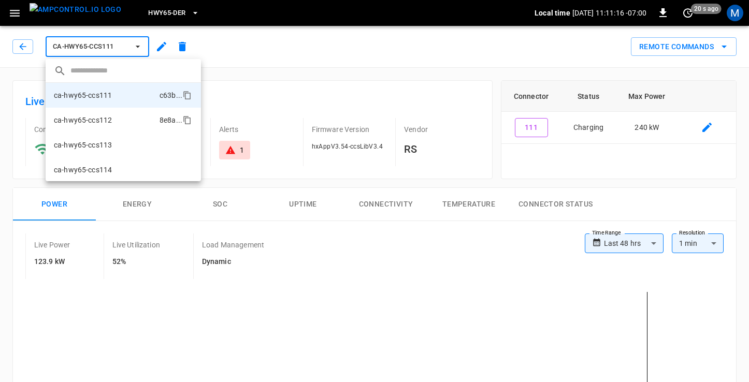
click at [118, 120] on li "ca-hwy65-ccs112 8e8a ..." at bounding box center [123, 120] width 155 height 25
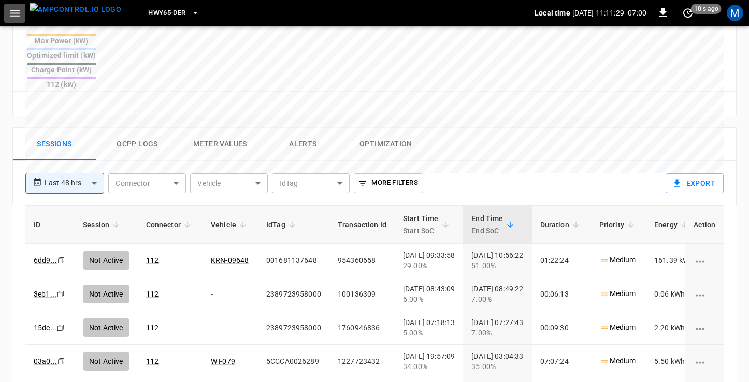
click at [13, 10] on icon "button" at bounding box center [15, 13] width 10 height 7
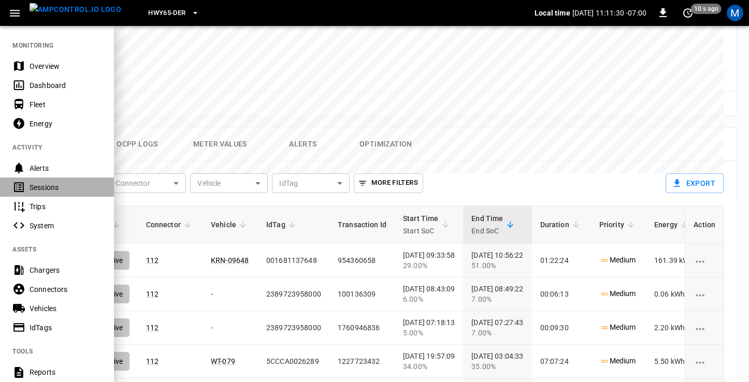
click at [50, 188] on div "Sessions" at bounding box center [66, 187] width 72 height 10
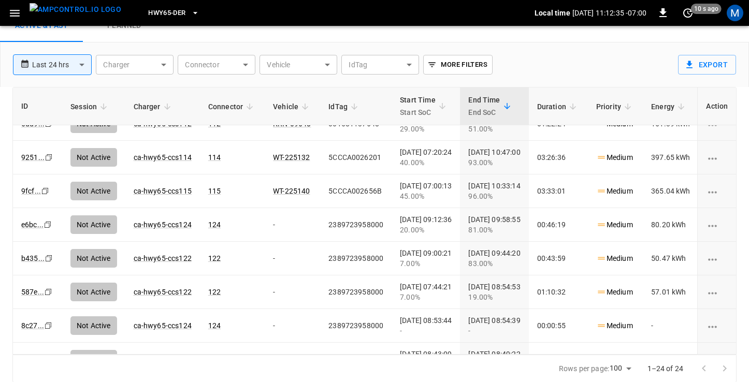
scroll to position [84, 0]
click at [46, 223] on icon "copy" at bounding box center [48, 226] width 6 height 6
click at [169, 10] on button "HWY65-DER" at bounding box center [173, 13] width 59 height 20
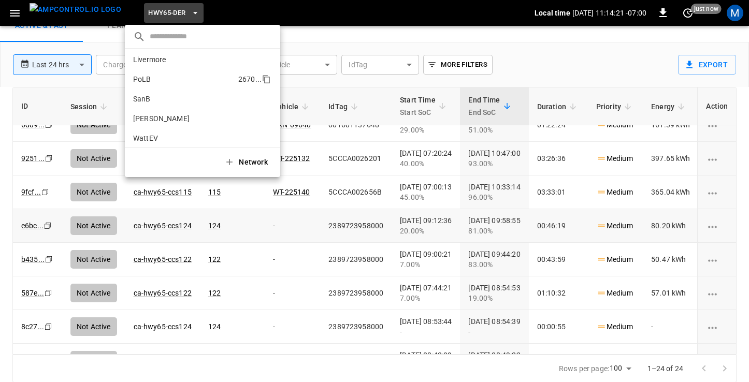
scroll to position [85, 0]
click at [147, 96] on p "SanB" at bounding box center [183, 96] width 101 height 10
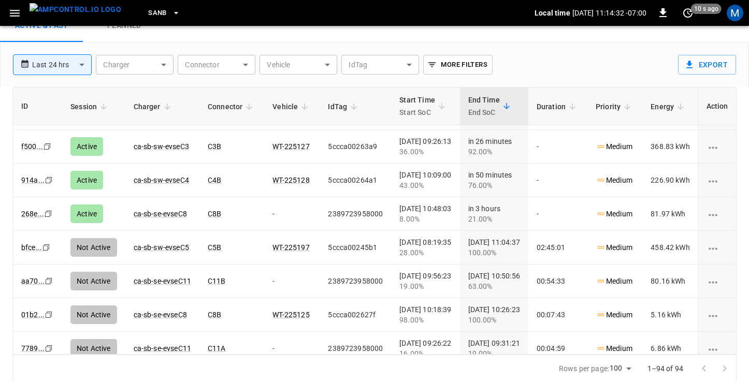
scroll to position [102, 0]
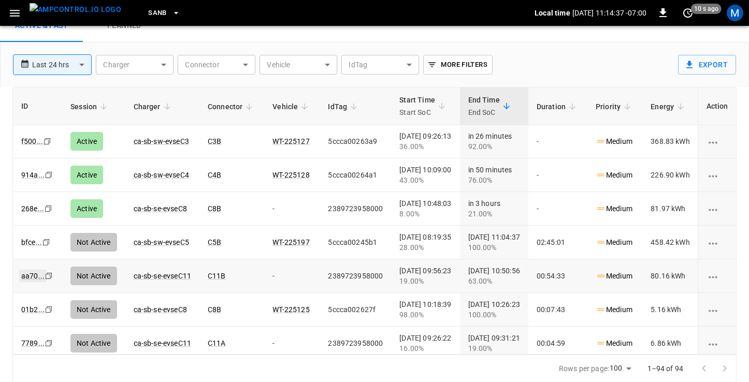
click at [33, 275] on link "aa70 ..." at bounding box center [32, 276] width 27 height 12
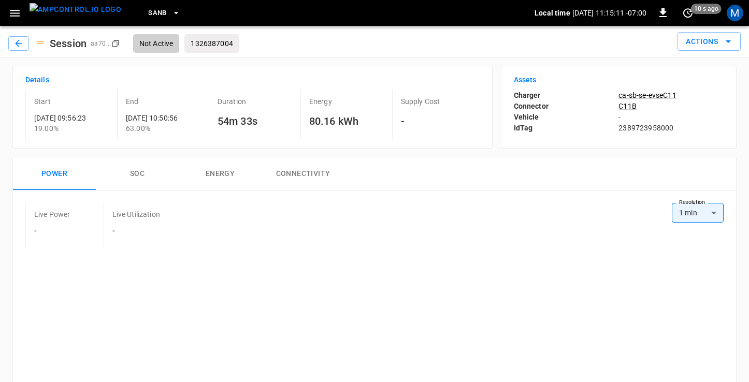
click at [655, 96] on p "ca-sb-se-evseC11" at bounding box center [670, 95] width 105 height 10
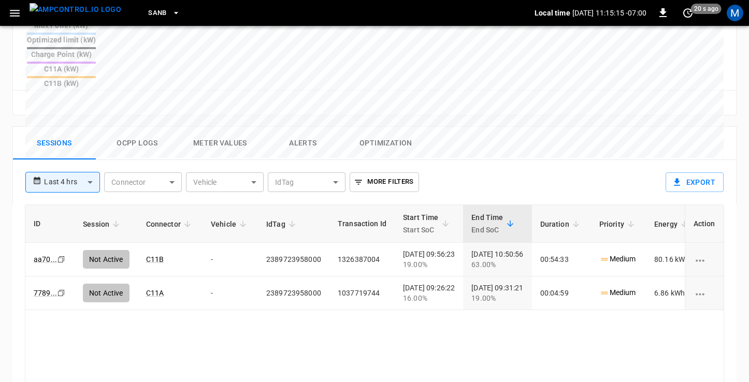
scroll to position [460, 0]
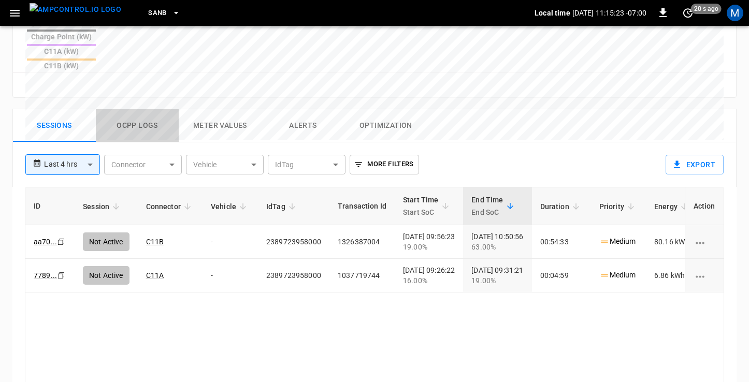
click at [131, 109] on button "Ocpp logs" at bounding box center [137, 125] width 83 height 33
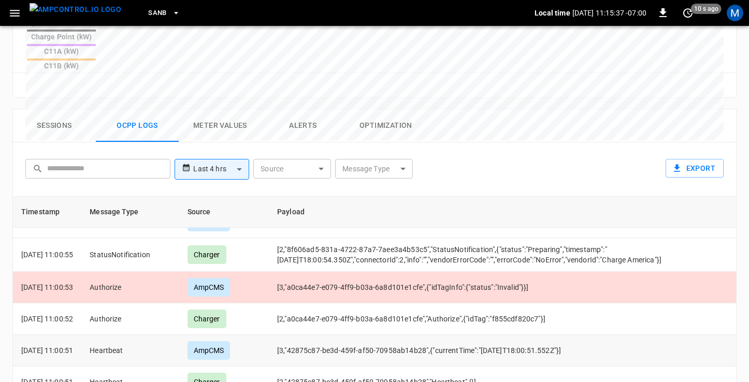
scroll to position [908, 0]
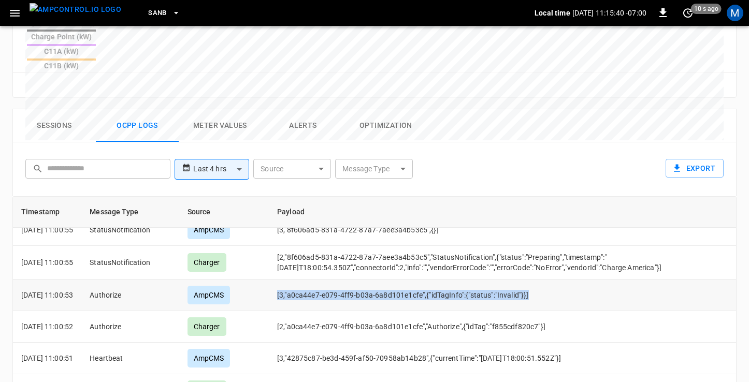
drag, startPoint x: 560, startPoint y: 249, endPoint x: 288, endPoint y: 242, distance: 272.5
click at [288, 280] on td "[3,"a0ca44e7-e079-4ff9-b03a-6a8d101e1cfe",{"idTagInfo":{"status":"Invalid"}}]" at bounding box center [516, 296] width 494 height 32
copy td "[3,"a0ca44e7-e079-4ff9-b03a-6a8d101e1cfe",{"idTagInfo":{"status":"Invalid"}}]"
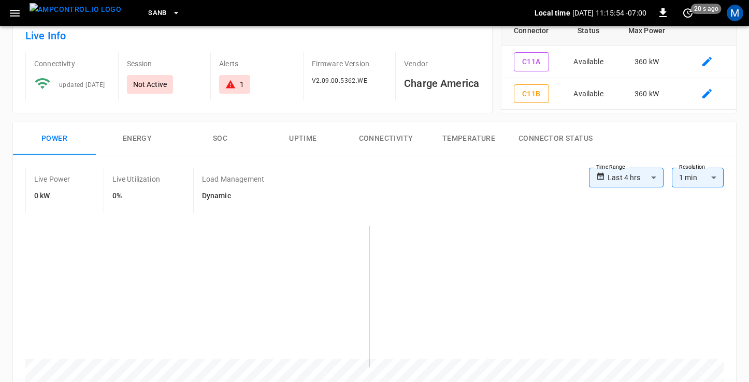
scroll to position [0, 0]
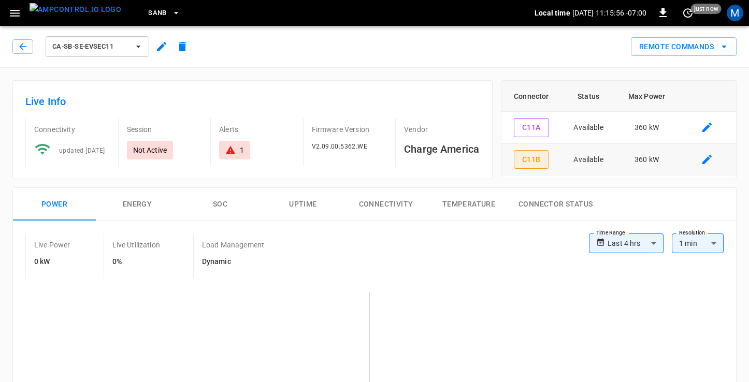
click at [538, 162] on button "C11B" at bounding box center [531, 159] width 35 height 19
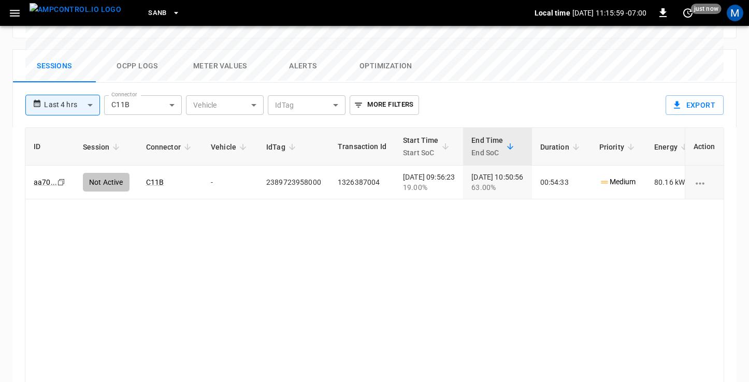
scroll to position [518, 0]
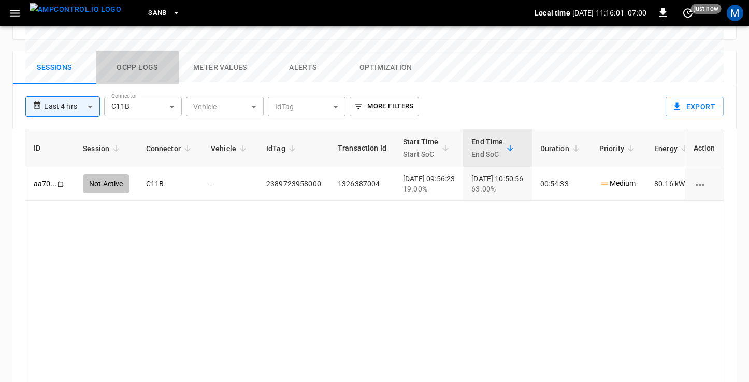
click at [150, 51] on button "Ocpp logs" at bounding box center [137, 67] width 83 height 33
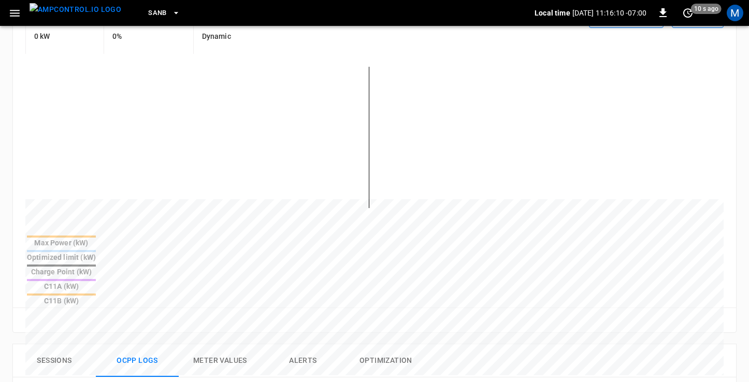
scroll to position [0, 0]
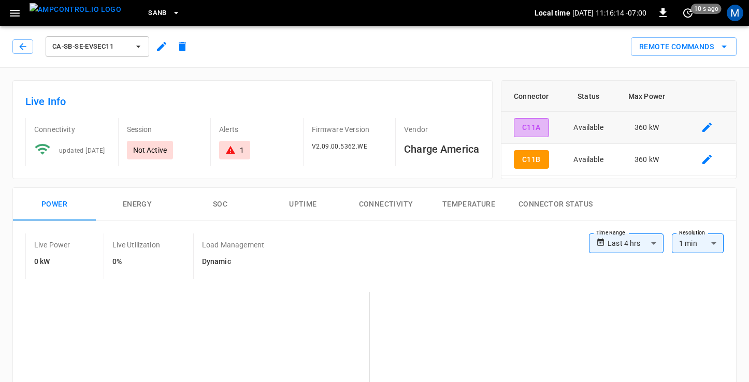
click at [528, 124] on button "C11A" at bounding box center [531, 127] width 35 height 19
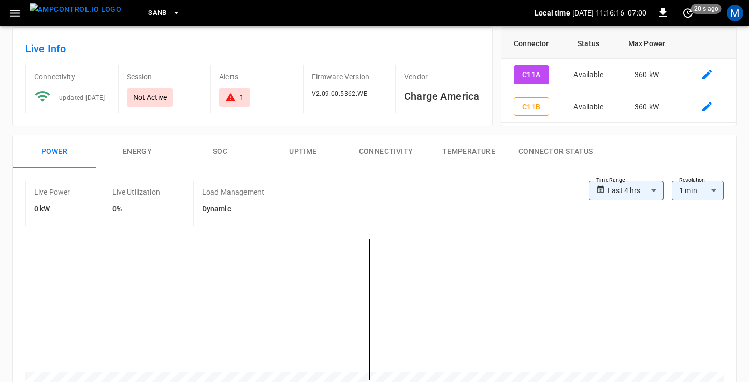
scroll to position [55, 0]
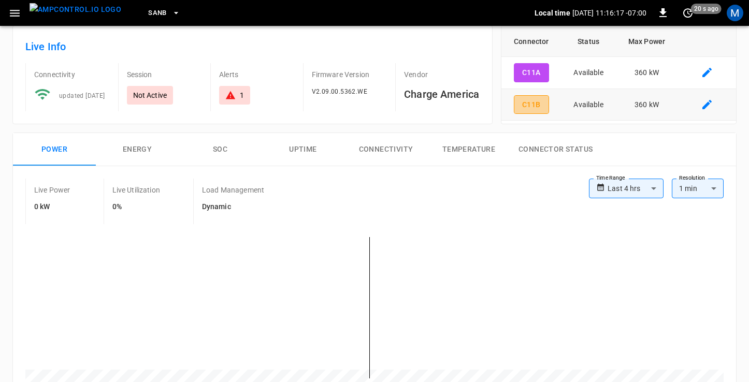
click at [529, 104] on button "C11B" at bounding box center [531, 104] width 35 height 19
type input "**********"
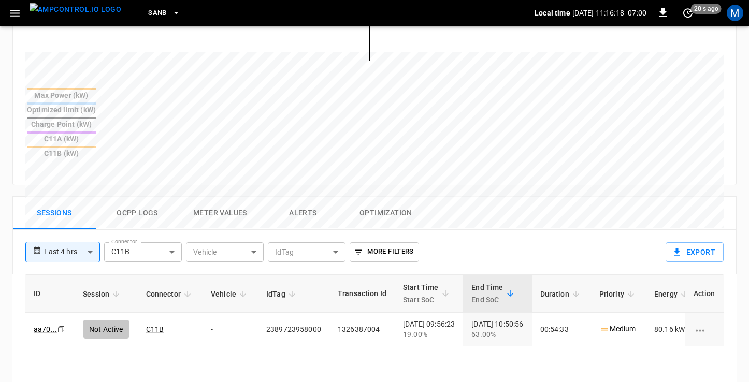
scroll to position [356, 0]
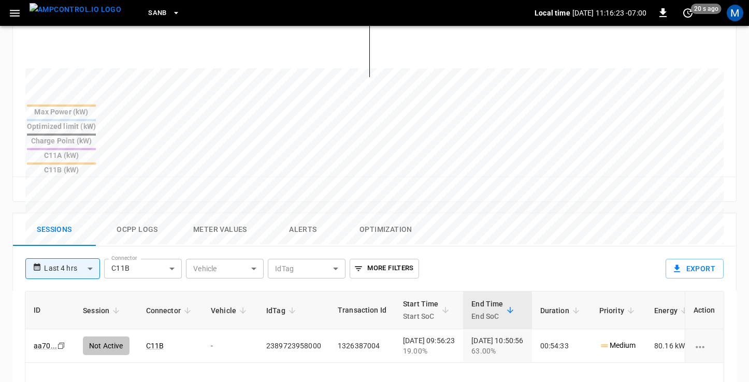
click at [147, 213] on button "Ocpp logs" at bounding box center [137, 229] width 83 height 33
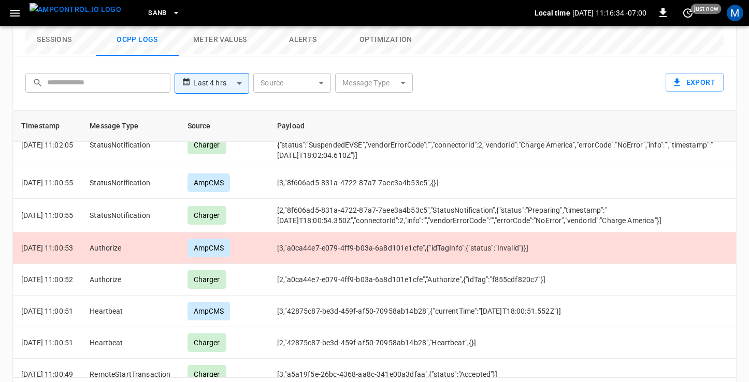
scroll to position [934, 0]
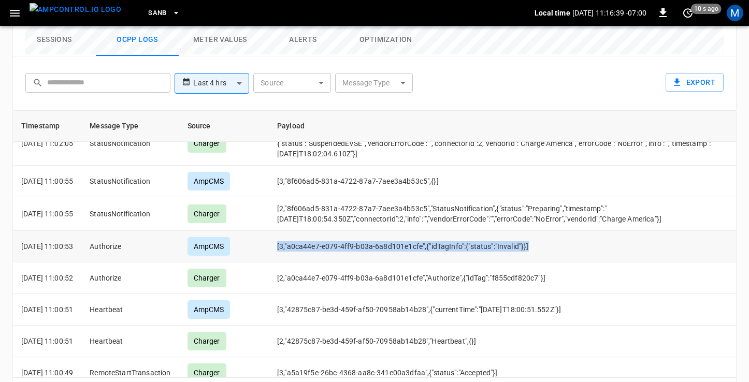
drag, startPoint x: 573, startPoint y: 198, endPoint x: 291, endPoint y: 199, distance: 281.7
click at [291, 231] on td "[3,"a0ca44e7-e079-4ff9-b03a-6a8d101e1cfe",{"idTagInfo":{"status":"Invalid"}}]" at bounding box center [516, 247] width 494 height 32
copy td "[3,"a0ca44e7-e079-4ff9-b03a-6a8d101e1cfe",{"idTagInfo":{"status":"Invalid"}}]"
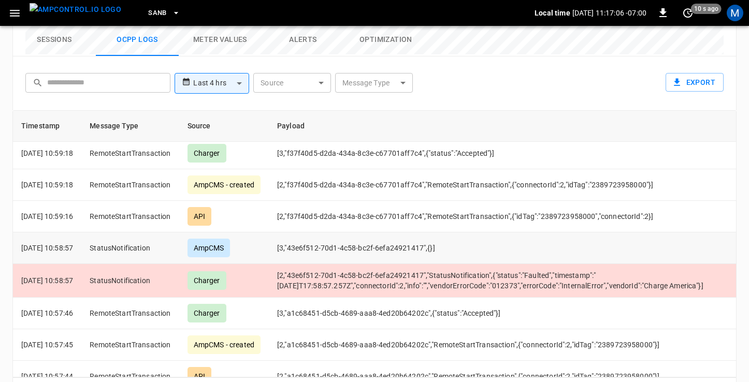
scroll to position [1579, 0]
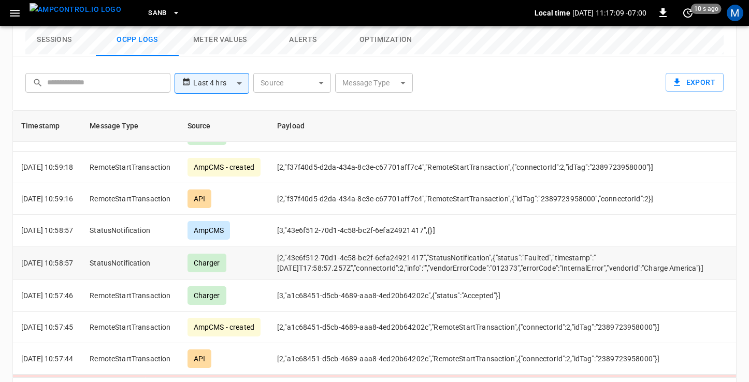
drag, startPoint x: 713, startPoint y: 212, endPoint x: 279, endPoint y: 203, distance: 434.1
click at [279, 247] on tr "[DATE] 10:58:57 StatusNotification Charger [2,"43e6f512-70d1-4c58-bc2f-6efa2492…" at bounding box center [396, 264] width 766 height 34
copy tr "[2,"43e6f512-70d1-4c58-bc2f-6efa24921417","StatusNotification",{"status":"Fault…"
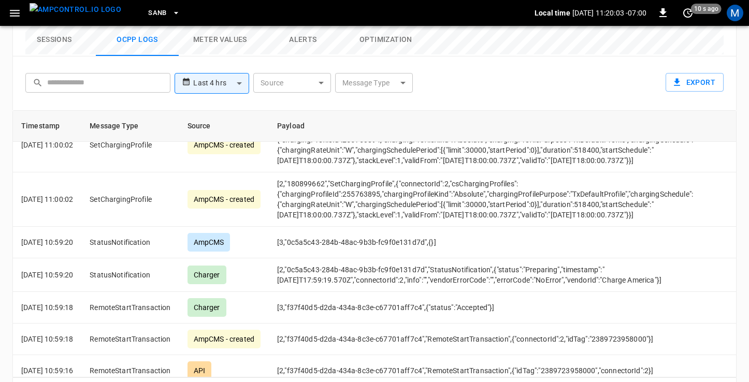
scroll to position [1750, 0]
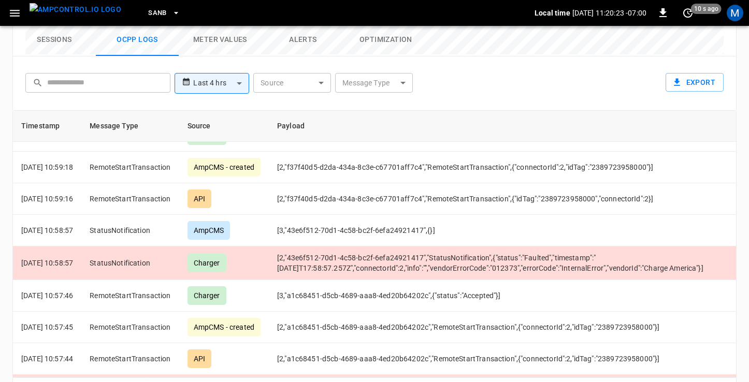
click at [76, 14] on img "menu" at bounding box center [76, 9] width 92 height 13
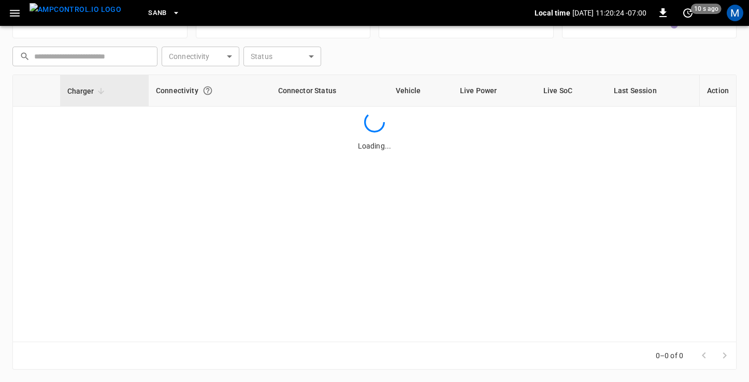
scroll to position [132, 0]
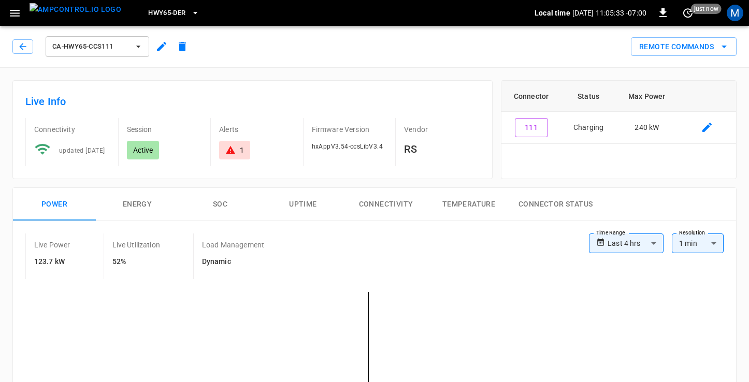
click at [16, 18] on icon "button" at bounding box center [14, 13] width 13 height 13
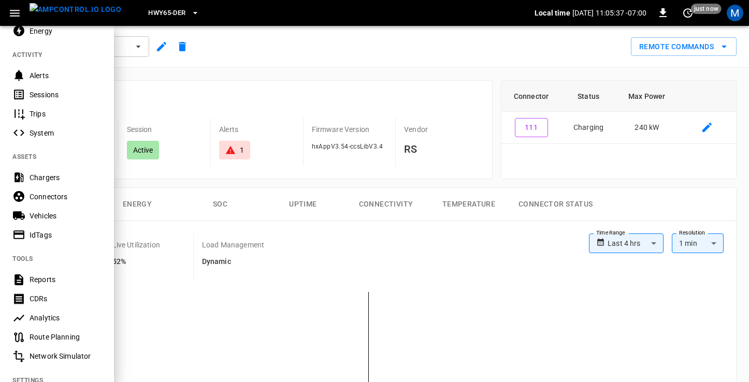
scroll to position [109, 0]
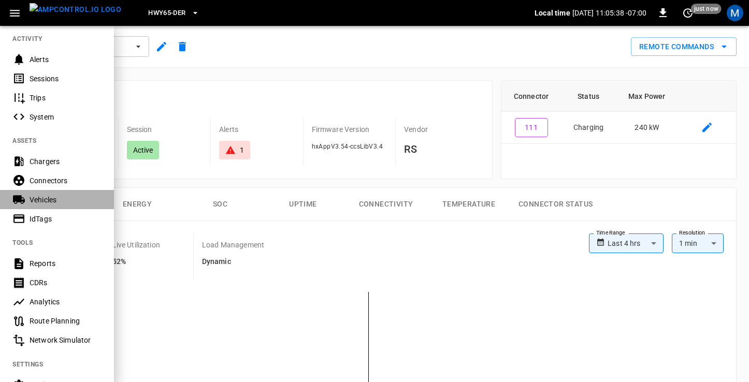
click at [50, 200] on div "Vehicles" at bounding box center [66, 200] width 72 height 10
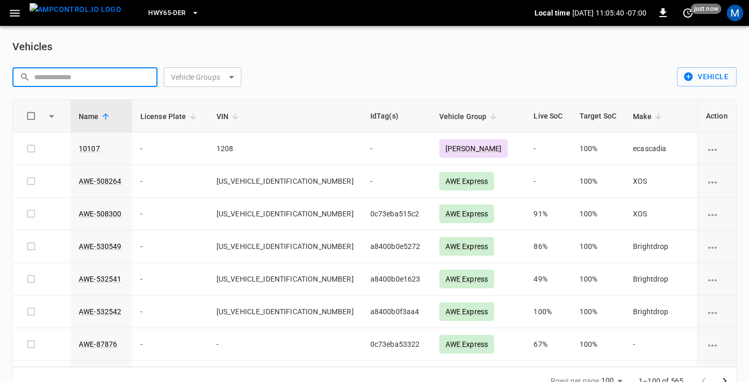
click at [110, 78] on input "text" at bounding box center [92, 76] width 116 height 19
paste input "**********"
type input "**********"
paste input "**********"
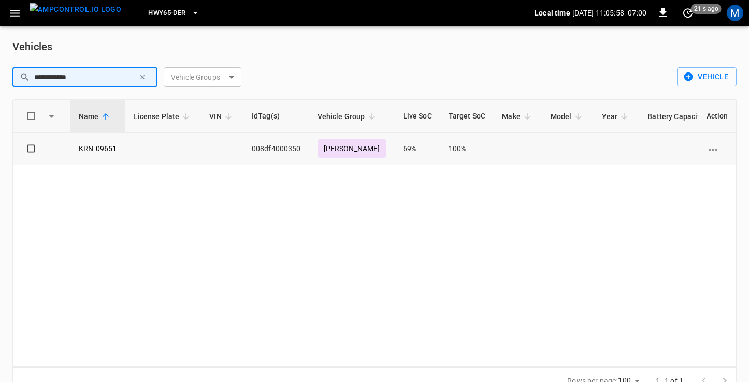
type input "**********"
drag, startPoint x: 120, startPoint y: 144, endPoint x: 77, endPoint y: 143, distance: 42.5
click at [77, 143] on td "KRN-09651" at bounding box center [97, 149] width 54 height 33
copy link "KRN-09651"
drag, startPoint x: 144, startPoint y: 150, endPoint x: 76, endPoint y: 144, distance: 68.1
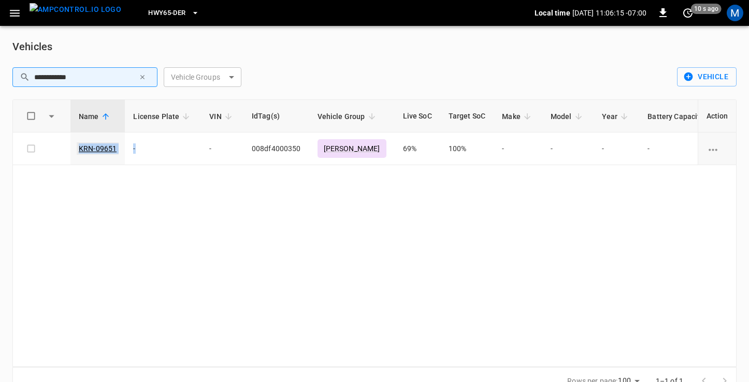
click at [76, 144] on tr "KRN-09651 - - 008df4000350 Kern 69% 100% - - - - - - 3725... Copy" at bounding box center [480, 149] width 935 height 33
click at [115, 215] on div "Name License Plate VIN IdTag(s) Vehicle Group Live SoC Target SoC Make Model Ye…" at bounding box center [374, 233] width 724 height 268
drag, startPoint x: 74, startPoint y: 146, endPoint x: 118, endPoint y: 145, distance: 44.5
click at [118, 145] on td "KRN-09651" at bounding box center [97, 149] width 54 height 33
copy link "KRN-09651"
